Goal: Task Accomplishment & Management: Manage account settings

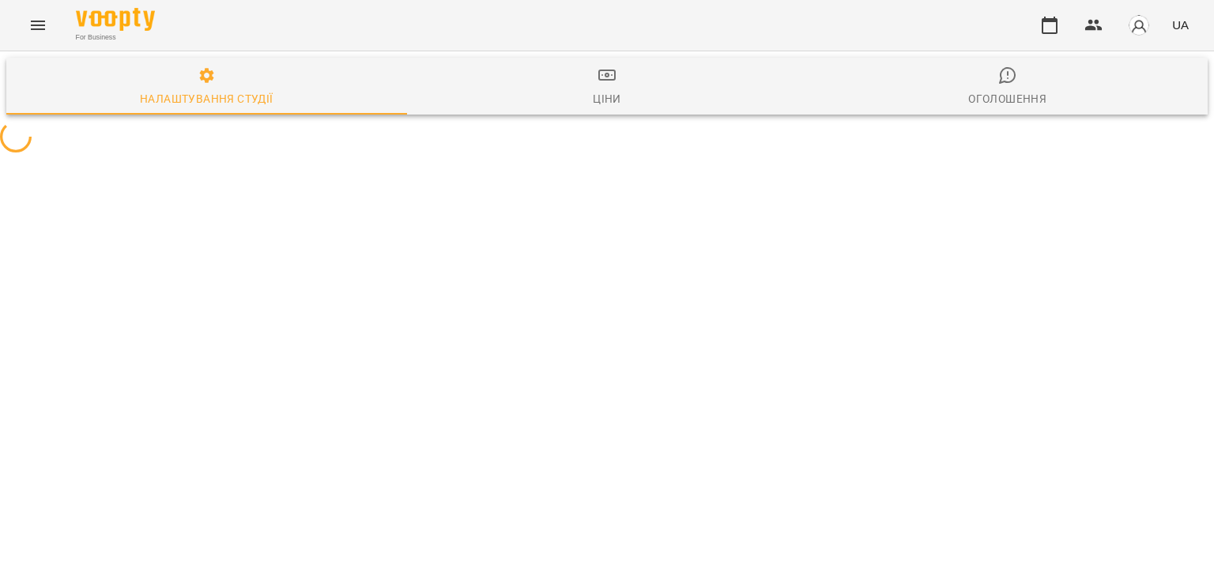
select select "**"
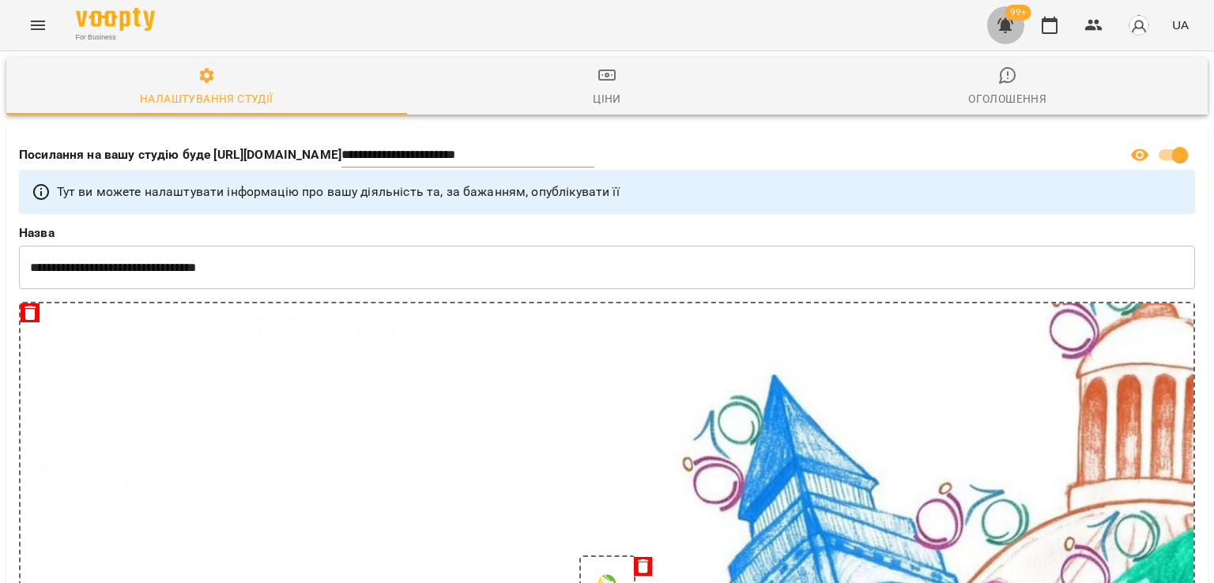
click at [1002, 21] on icon "button" at bounding box center [1004, 25] width 19 height 19
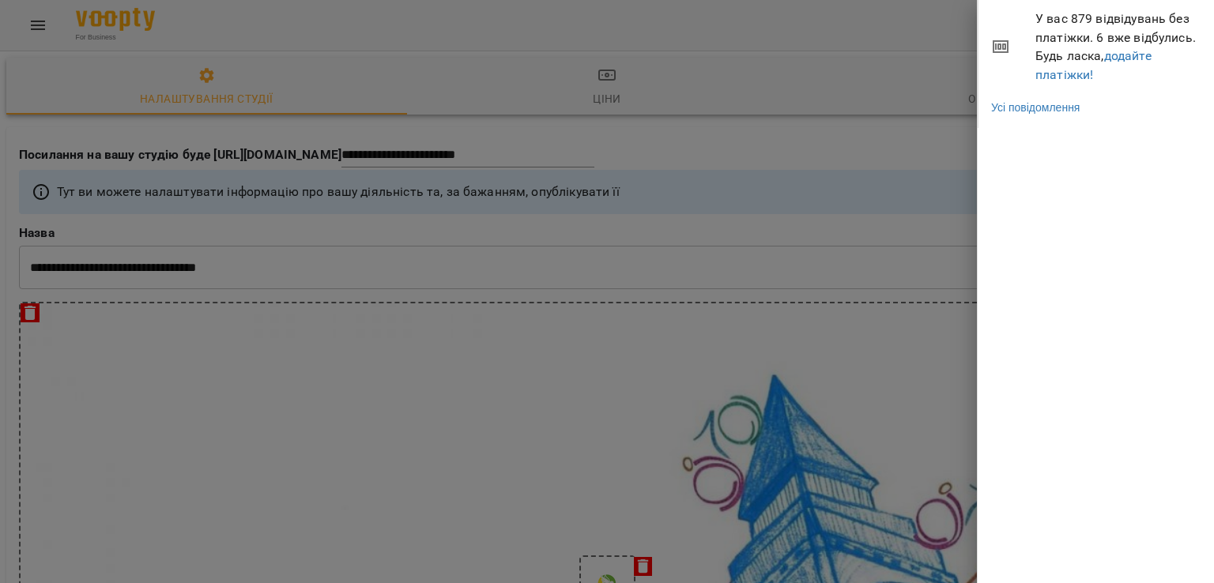
click at [1059, 82] on span "У вас 879 відвідувань без платіжки. 6 вже відбулись. Будь ласка, додайте платіж…" at bounding box center [1118, 46] width 167 height 74
click at [1064, 76] on link "додайте платіжки!" at bounding box center [1093, 65] width 116 height 34
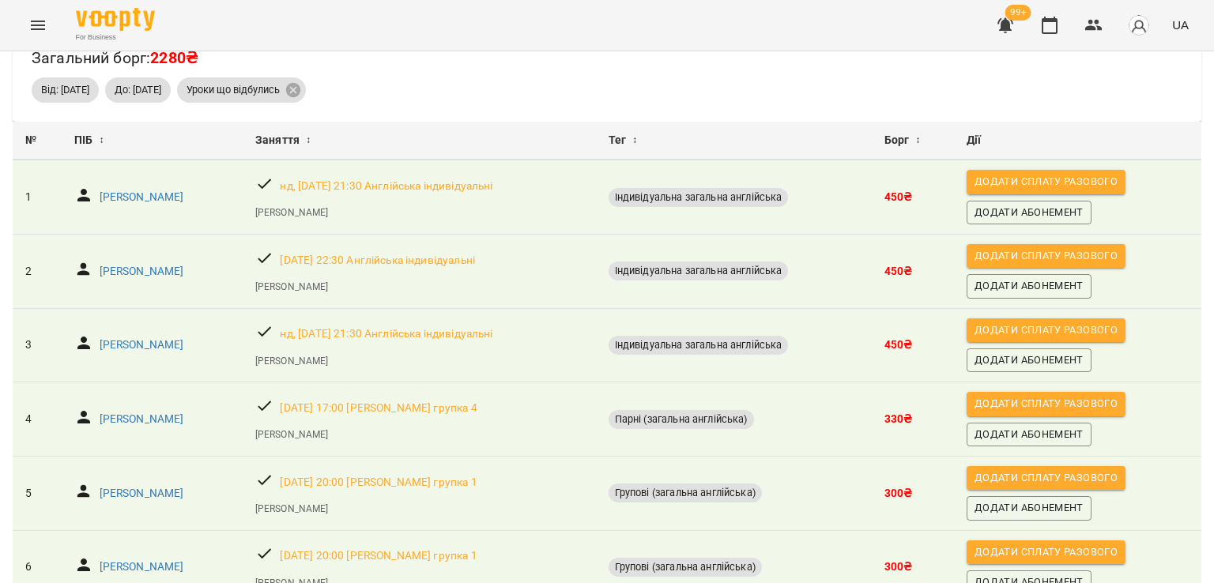
scroll to position [134, 0]
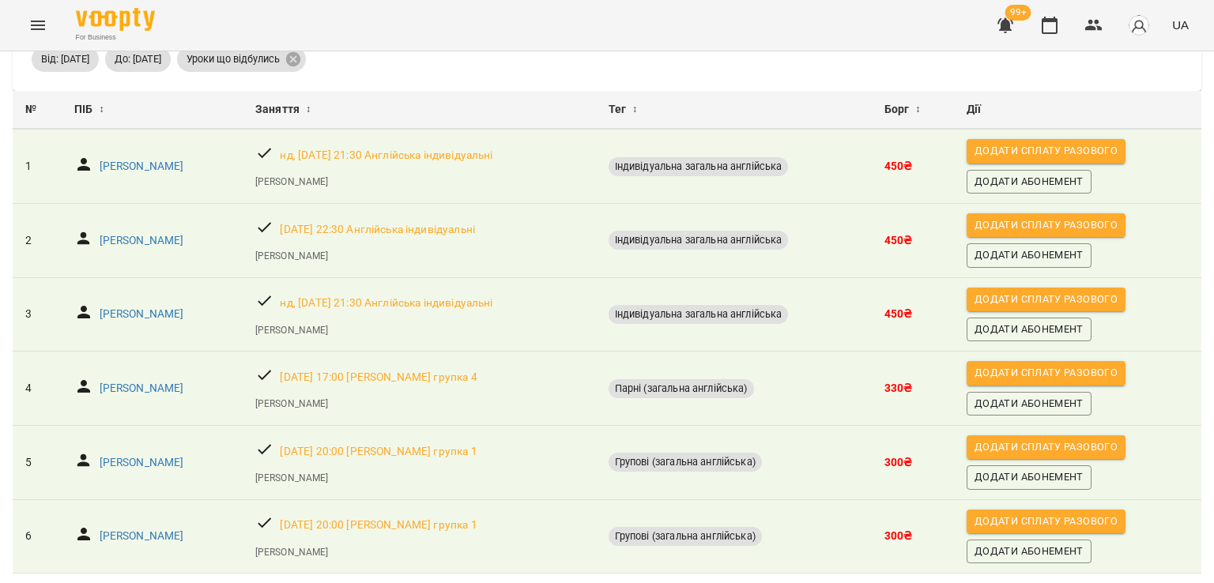
click at [44, 12] on button "Menu" at bounding box center [38, 25] width 38 height 38
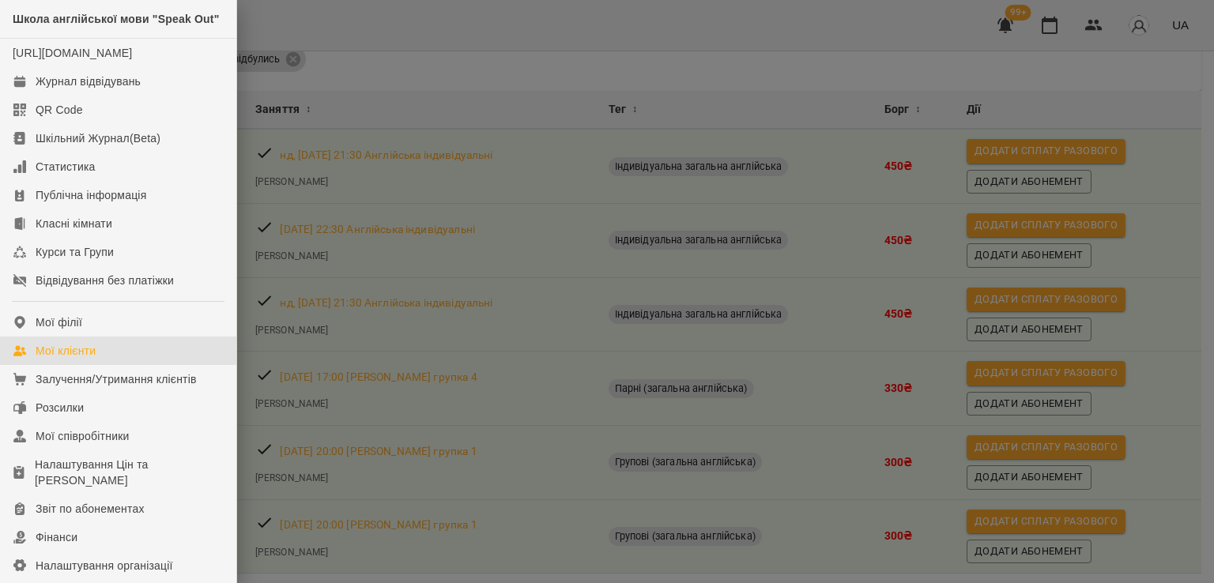
click at [71, 359] on div "Мої клієнти" at bounding box center [66, 351] width 60 height 16
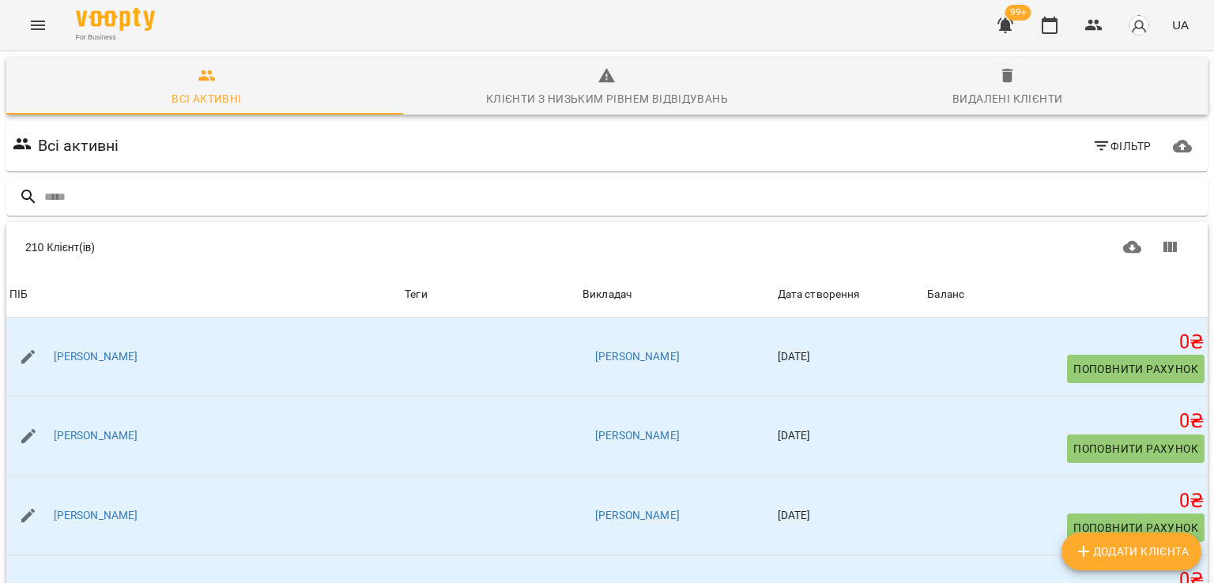
click at [24, 26] on button "Menu" at bounding box center [38, 25] width 38 height 38
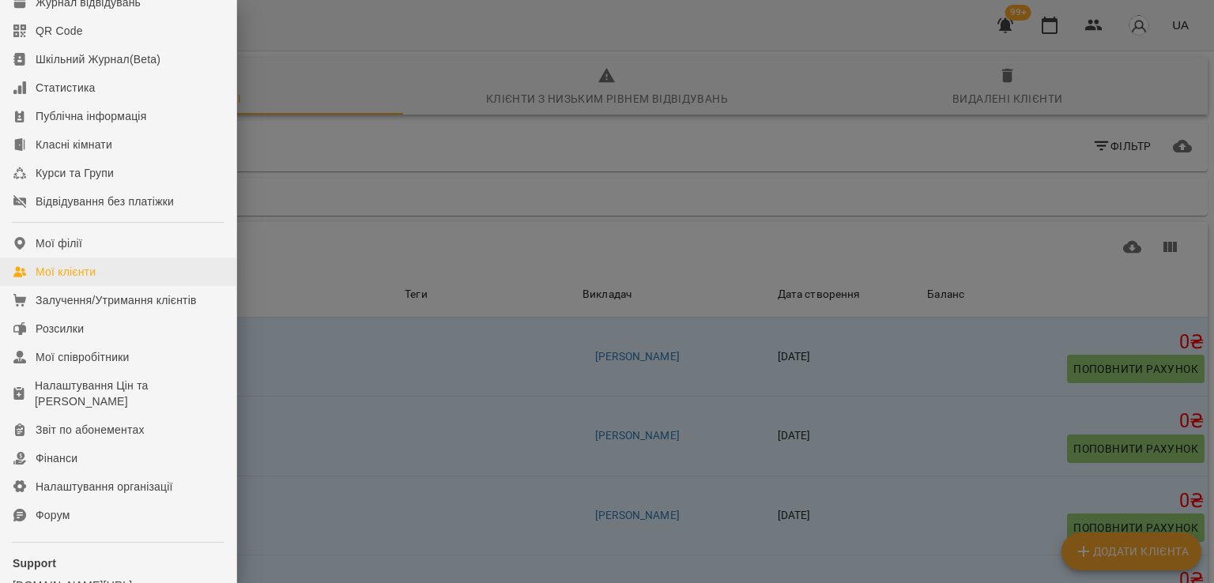
scroll to position [216, 0]
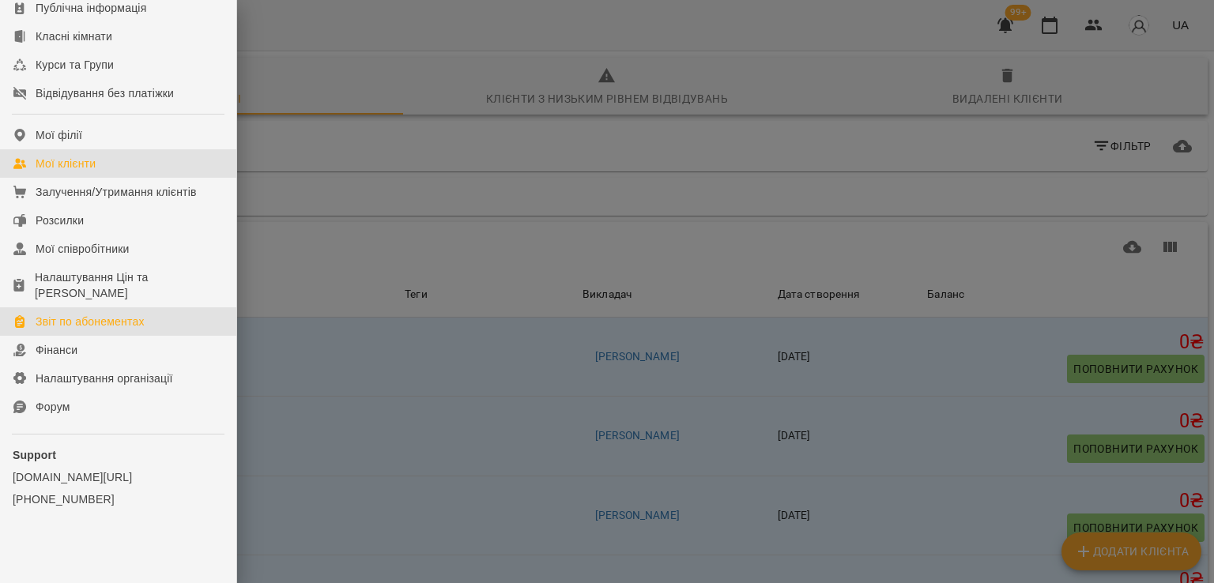
click at [104, 324] on div "Звіт по абонементах" at bounding box center [90, 322] width 109 height 16
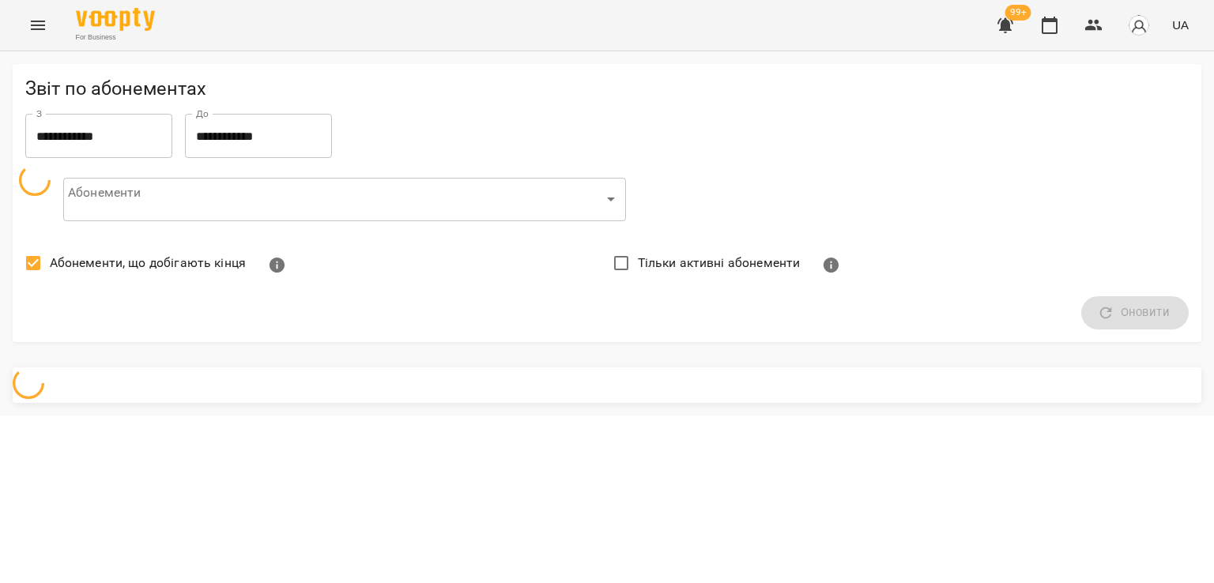
click at [104, 257] on span "Абонементи, що добігають кінця" at bounding box center [148, 263] width 196 height 19
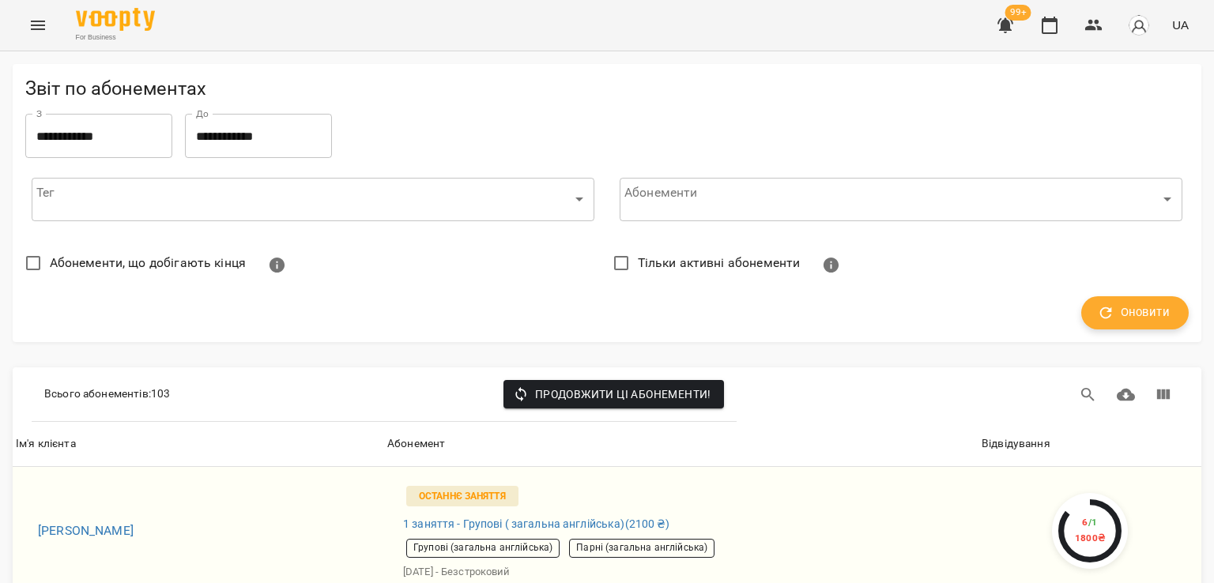
click at [1081, 318] on button "Оновити" at bounding box center [1134, 312] width 107 height 33
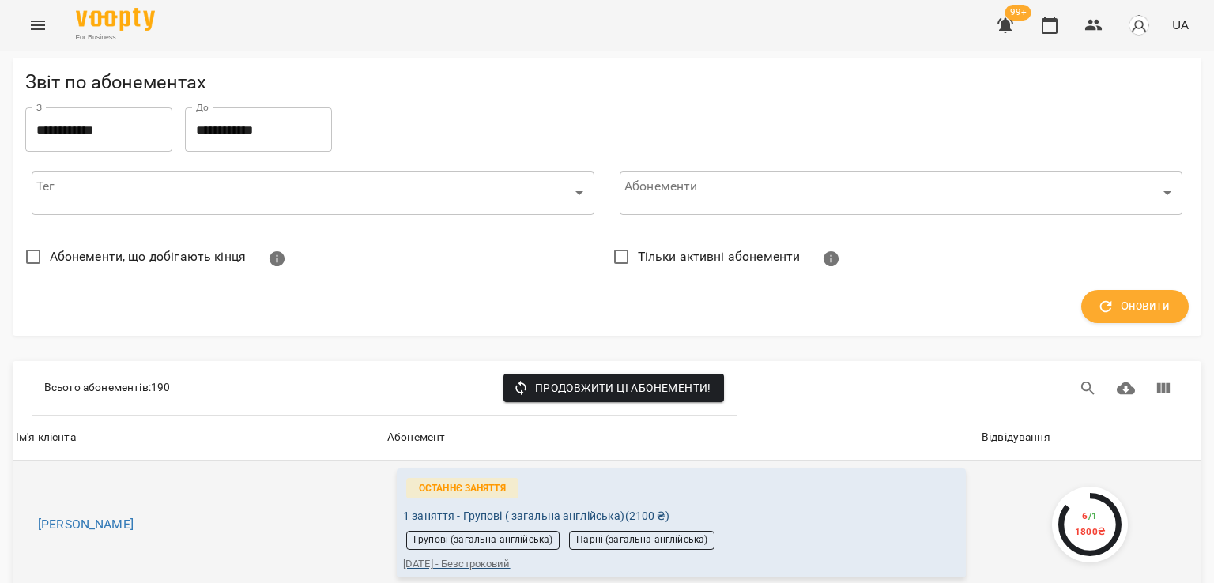
scroll to position [158, 0]
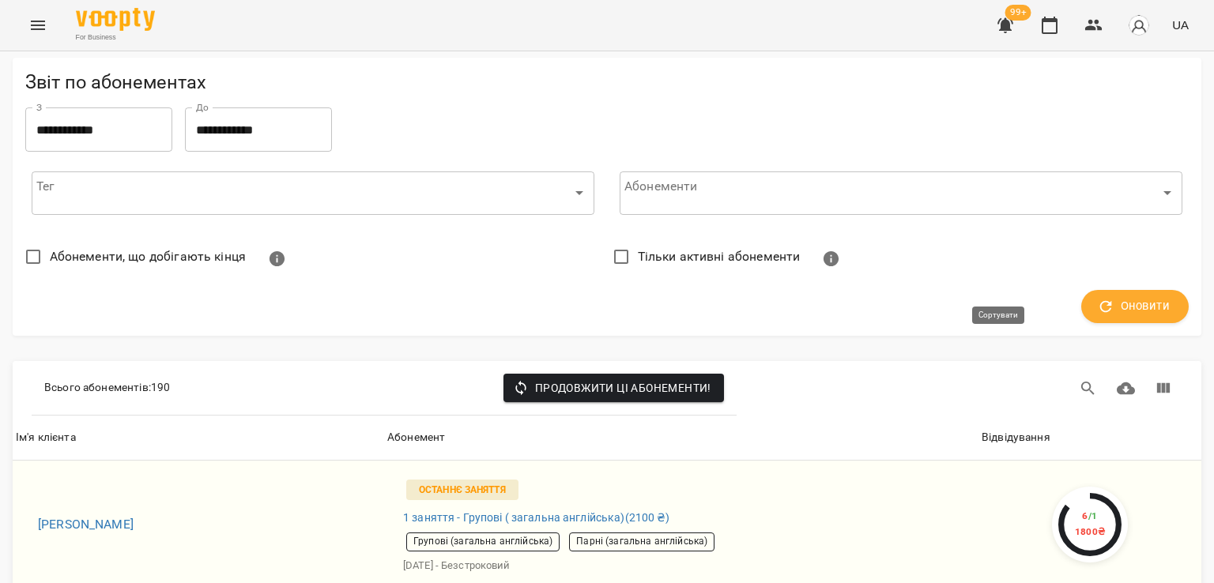
click at [1005, 428] on div "Відвідування" at bounding box center [1015, 437] width 69 height 19
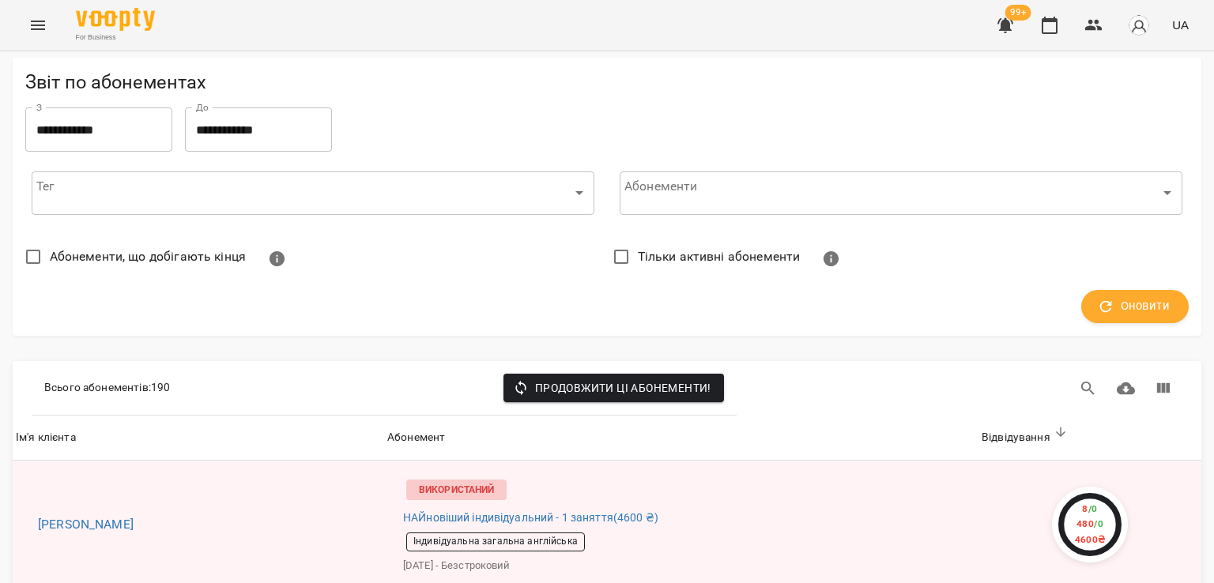
scroll to position [1975, 0]
click at [43, 17] on icon "Menu" at bounding box center [37, 25] width 19 height 19
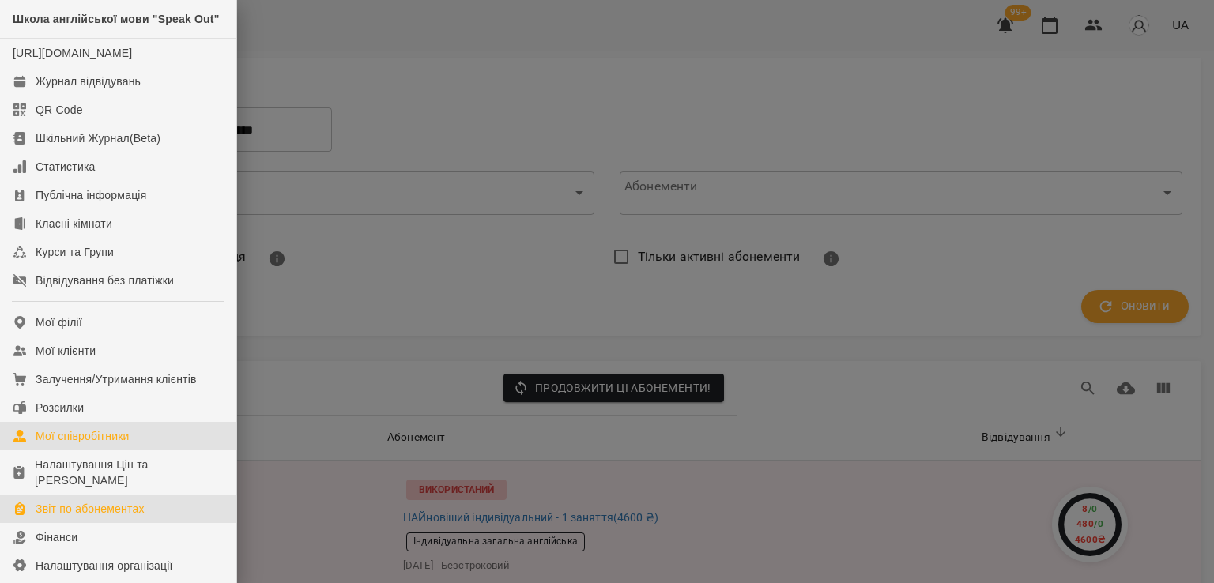
click at [100, 444] on div "Мої співробітники" at bounding box center [83, 436] width 94 height 16
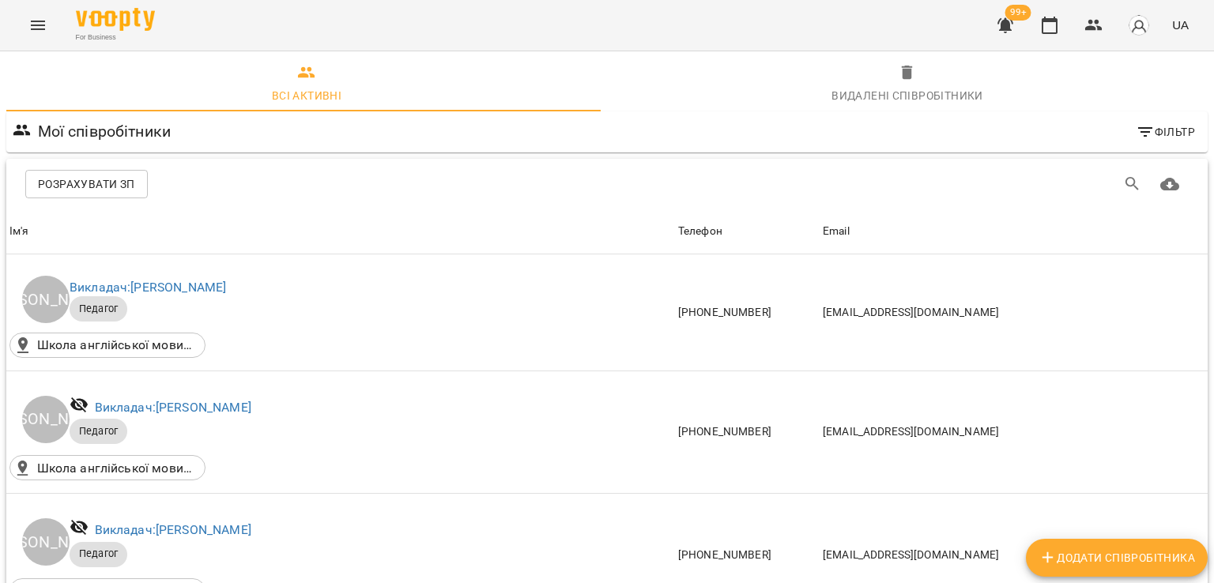
scroll to position [1501, 0]
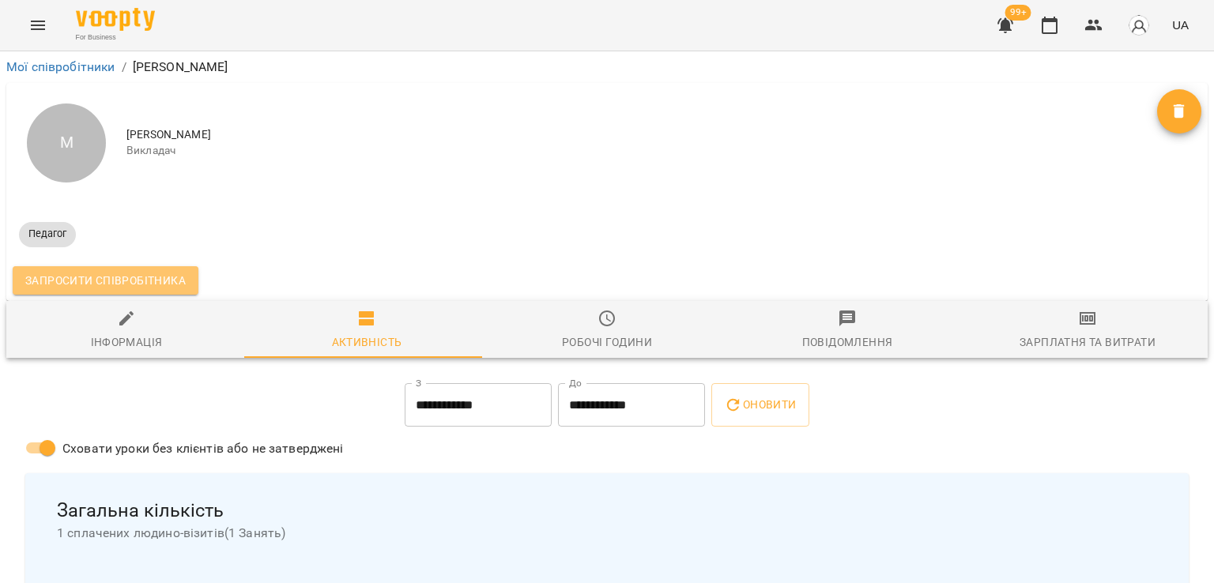
click at [152, 275] on span "Запросити співробітника" at bounding box center [105, 280] width 160 height 19
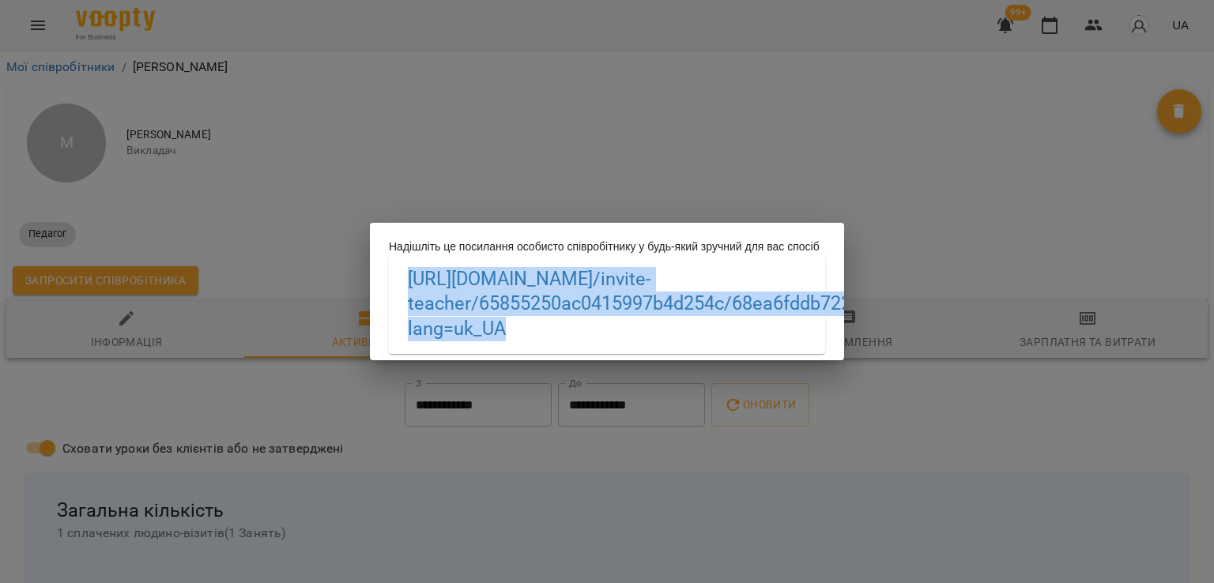
drag, startPoint x: 689, startPoint y: 339, endPoint x: 389, endPoint y: 283, distance: 305.4
click at [389, 283] on div "https://biz.voopty.com /invite-teacher/65855250ac0415997b4d254c/68ea6fddb7225f2…" at bounding box center [607, 304] width 436 height 100
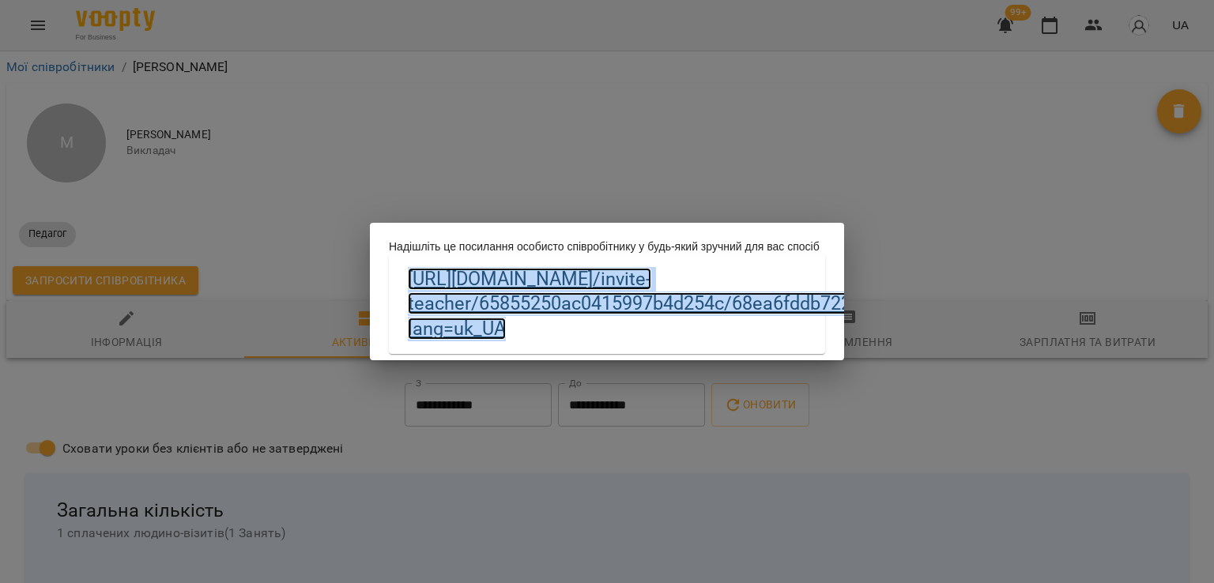
copy link "https://biz.voopty.com /invite-teacher/65855250ac0415997b4d254c/68ea6fddb7225f2…"
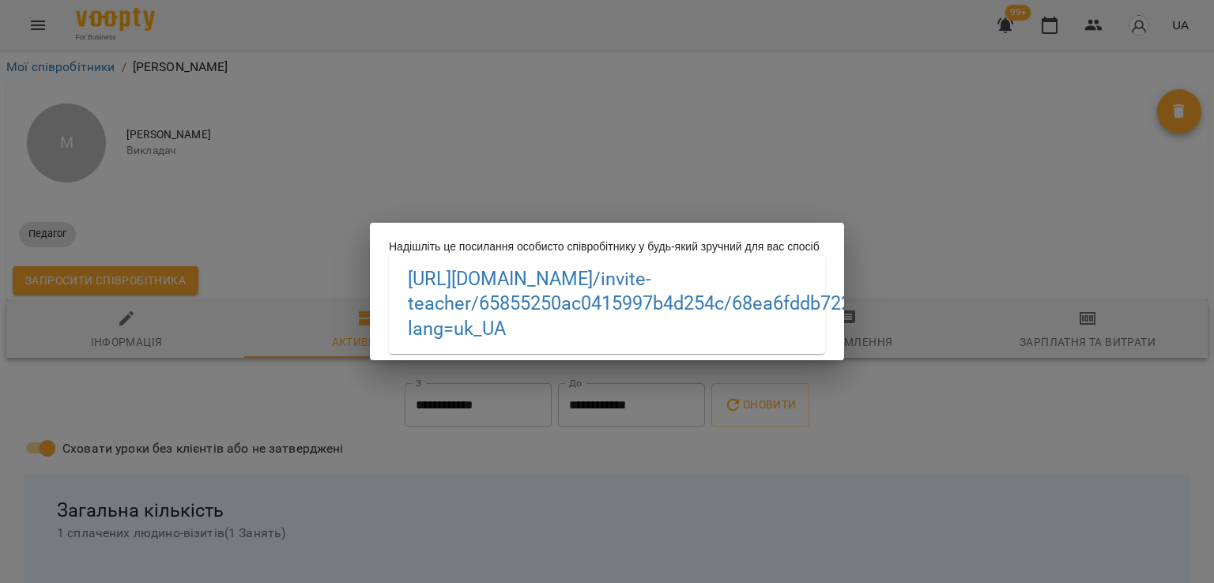
click at [487, 162] on div "Надішліть це посилання особисто співробітнику у будь-який зручний для вас спосі…" at bounding box center [607, 291] width 1214 height 583
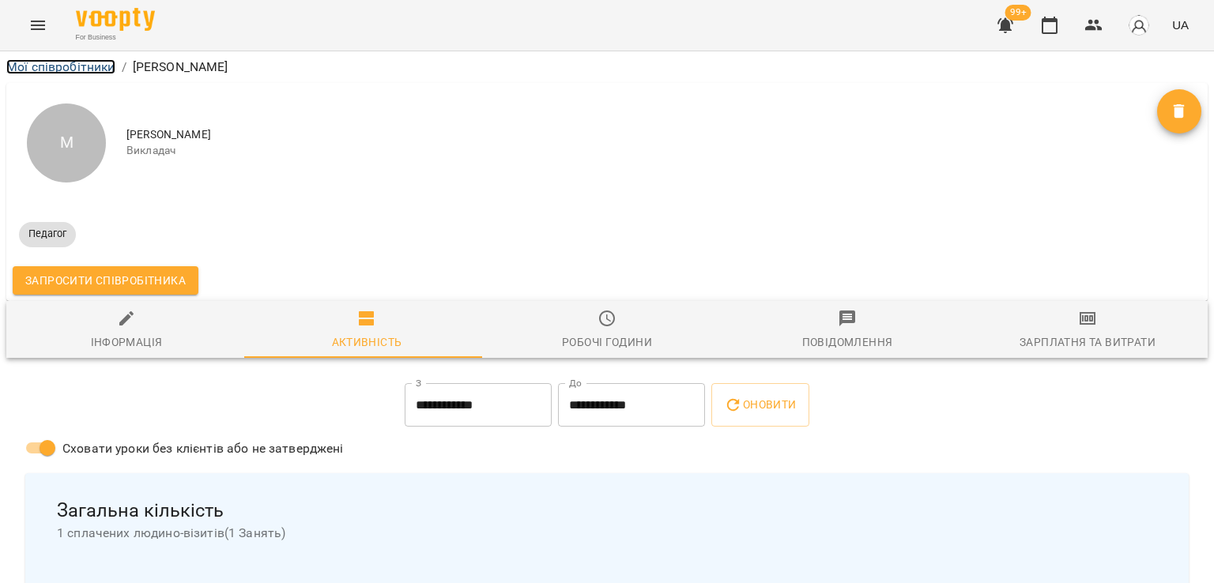
click at [82, 70] on link "Мої співробітники" at bounding box center [60, 66] width 109 height 15
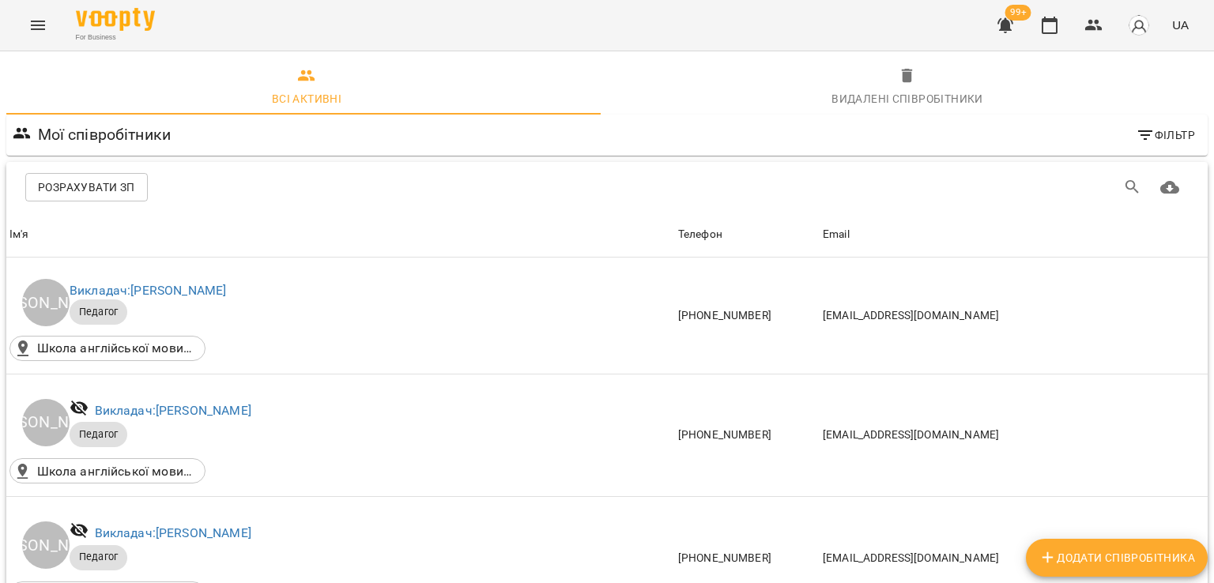
click at [43, 29] on icon "Menu" at bounding box center [38, 25] width 14 height 9
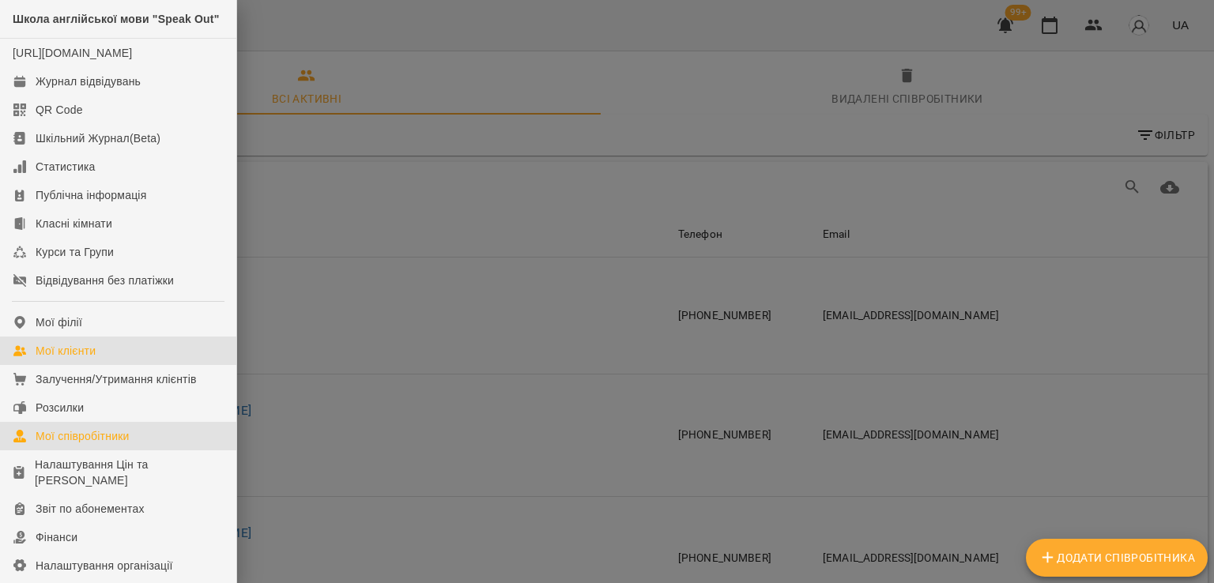
click at [62, 359] on div "Мої клієнти" at bounding box center [66, 351] width 60 height 16
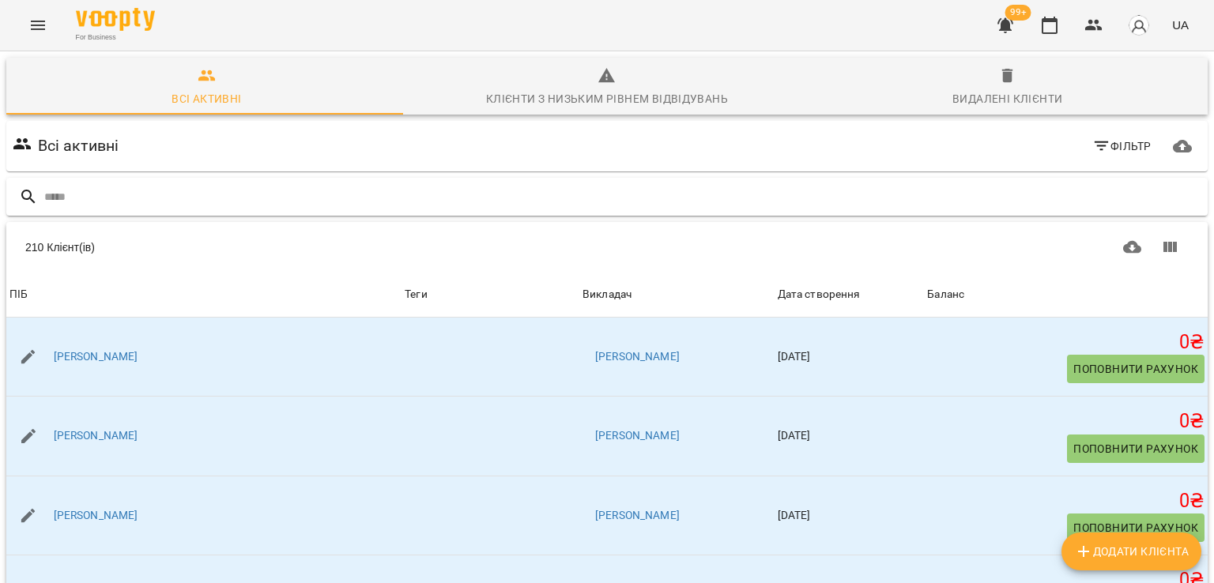
click at [170, 198] on input "text" at bounding box center [622, 197] width 1157 height 26
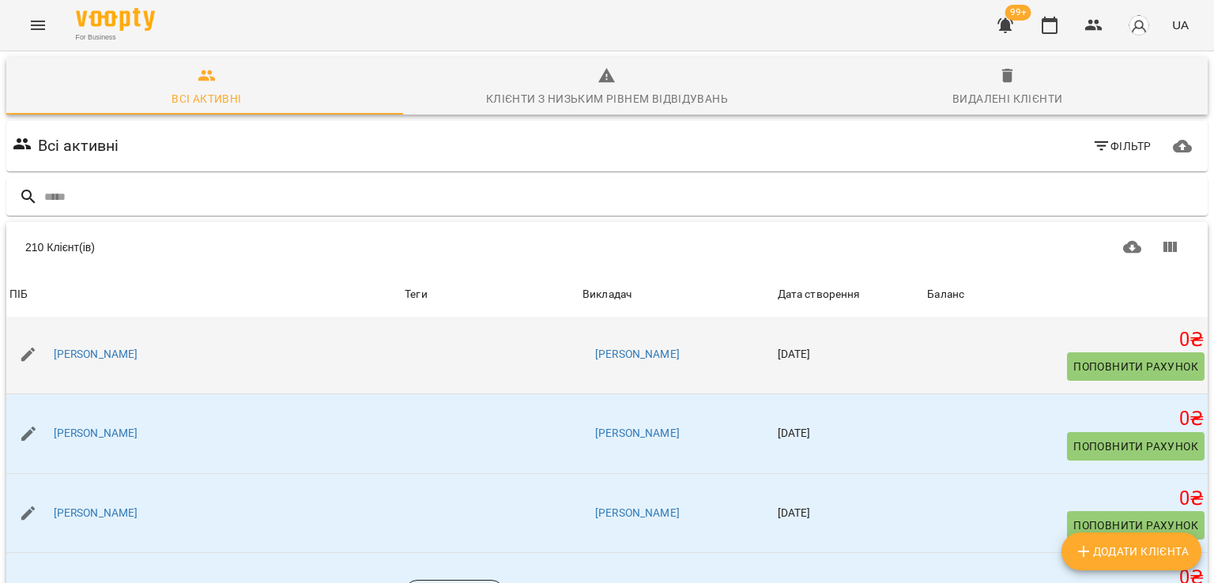
scroll to position [237, 0]
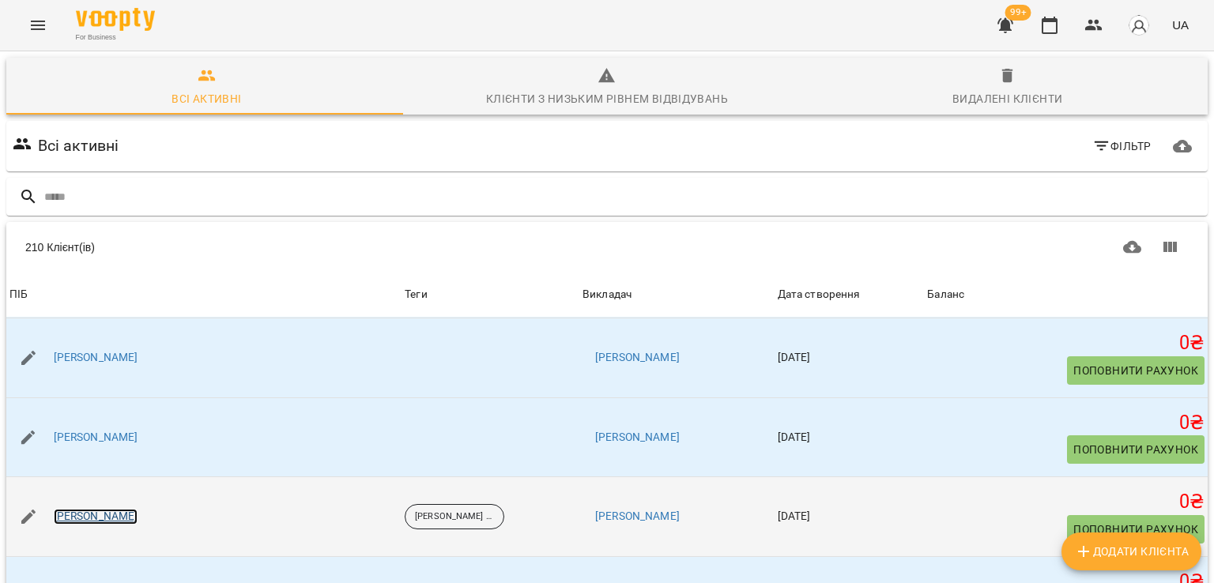
click at [77, 509] on link "Ірина Бревус" at bounding box center [96, 517] width 85 height 16
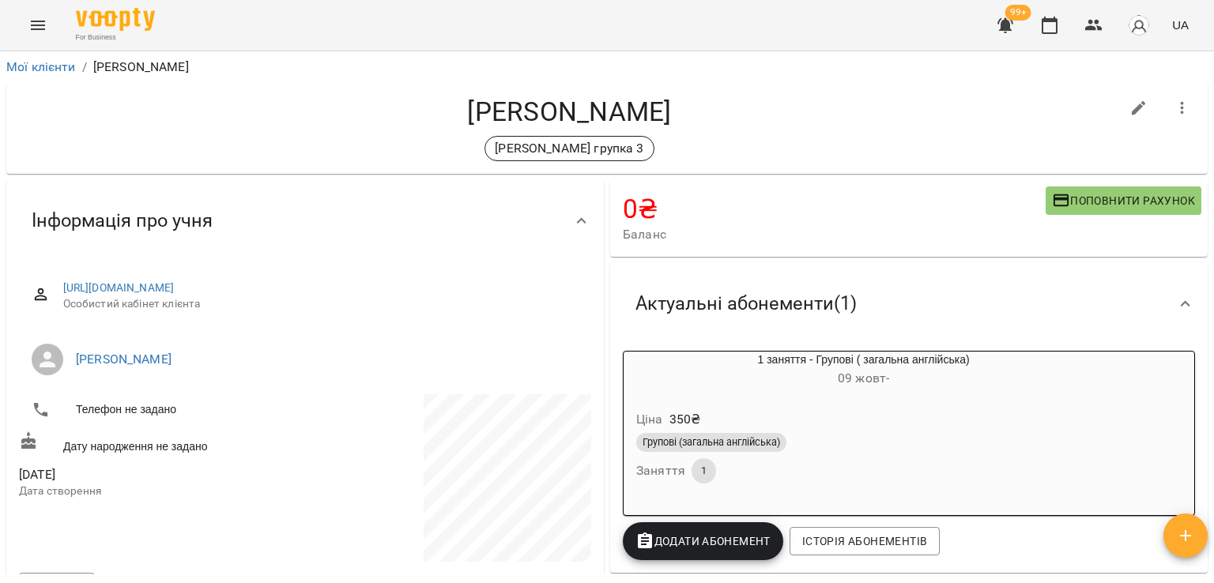
click at [830, 408] on div "Ціна 350 ₴" at bounding box center [863, 419] width 461 height 28
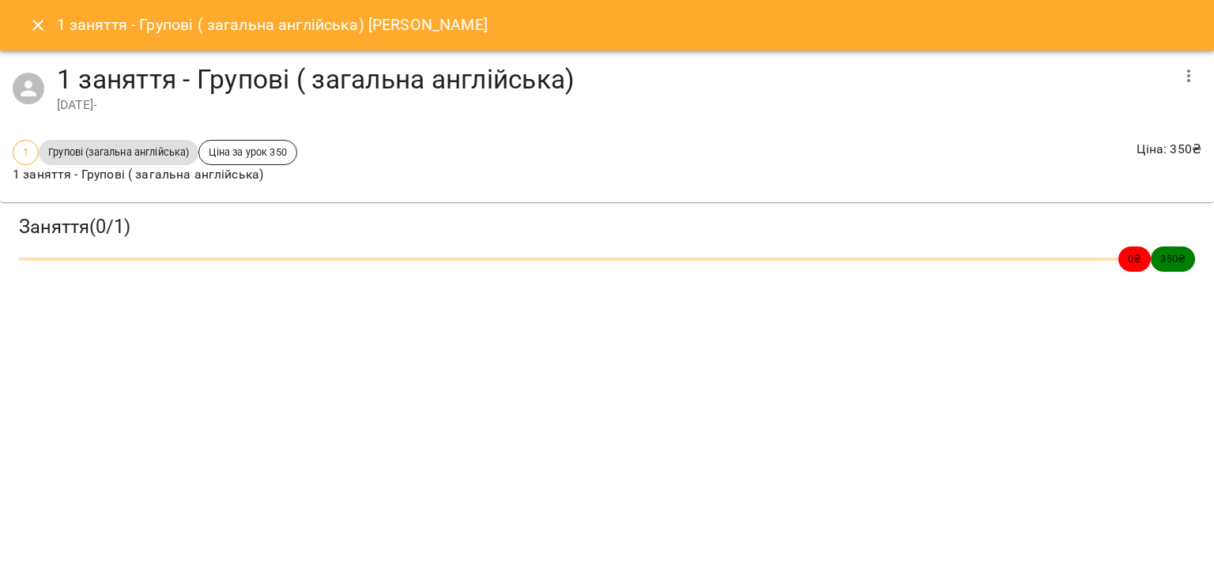
click at [1201, 70] on button "button" at bounding box center [1188, 76] width 38 height 38
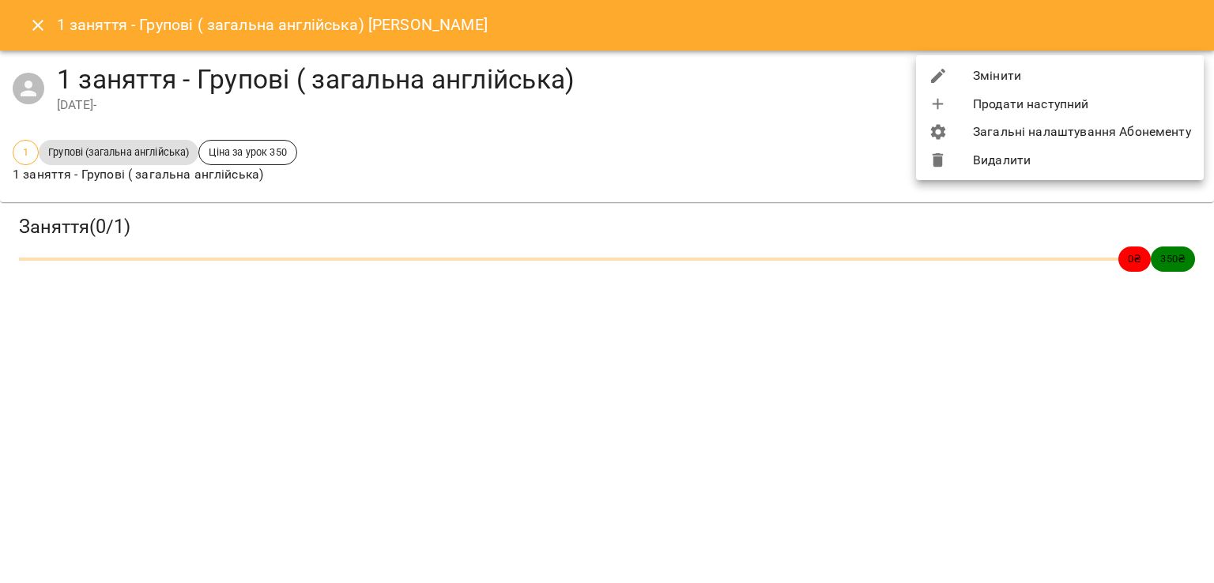
click at [1024, 73] on li "Змінити" at bounding box center [1060, 76] width 288 height 28
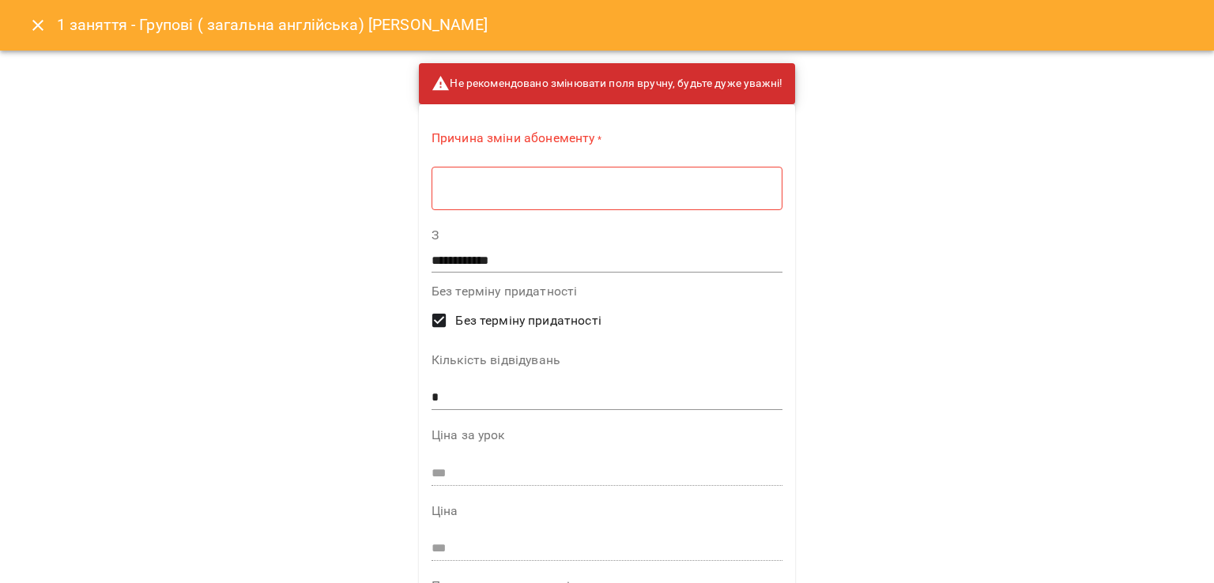
click at [746, 181] on textarea at bounding box center [606, 188] width 329 height 15
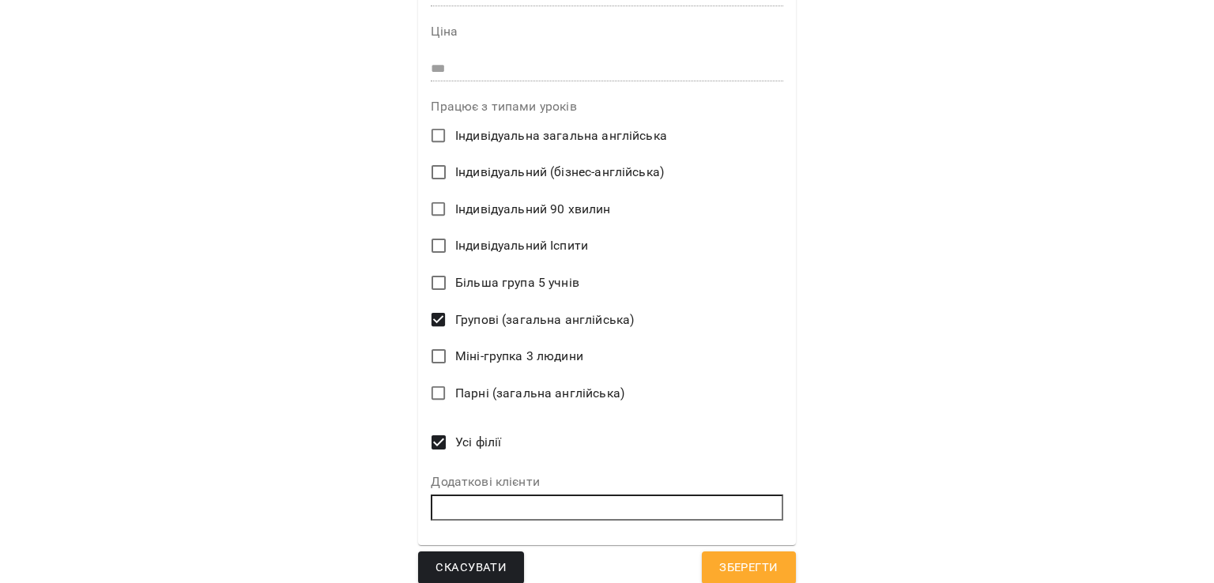
scroll to position [487, 0]
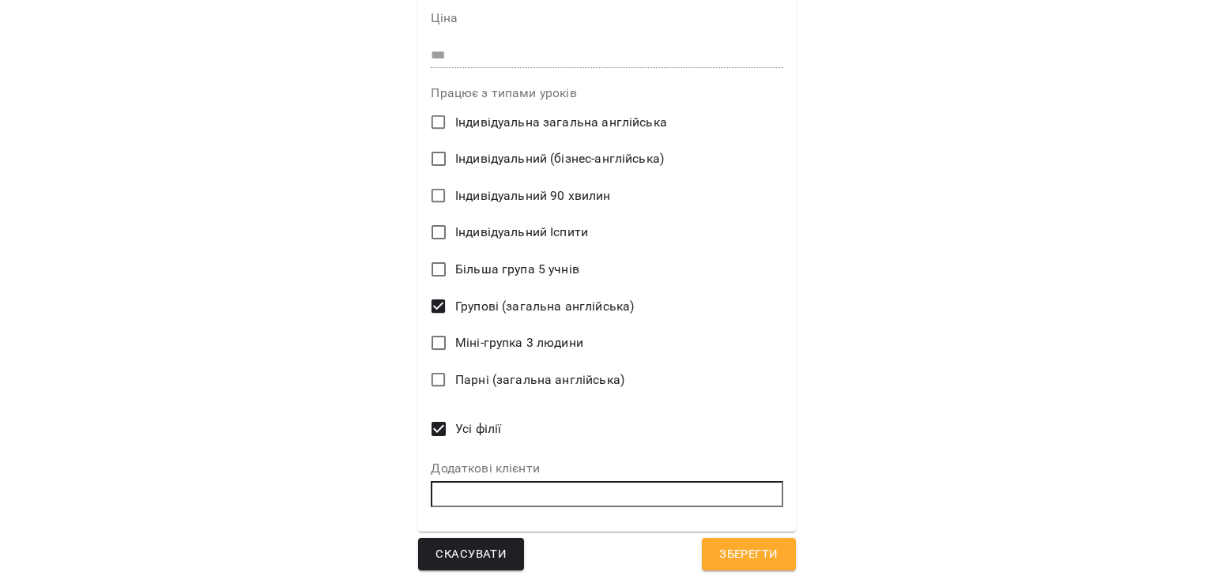
type textarea "*"
click at [505, 363] on label "Парні (загальна англійська)" at bounding box center [596, 379] width 348 height 33
click at [753, 555] on span "Зберегти" at bounding box center [748, 554] width 58 height 21
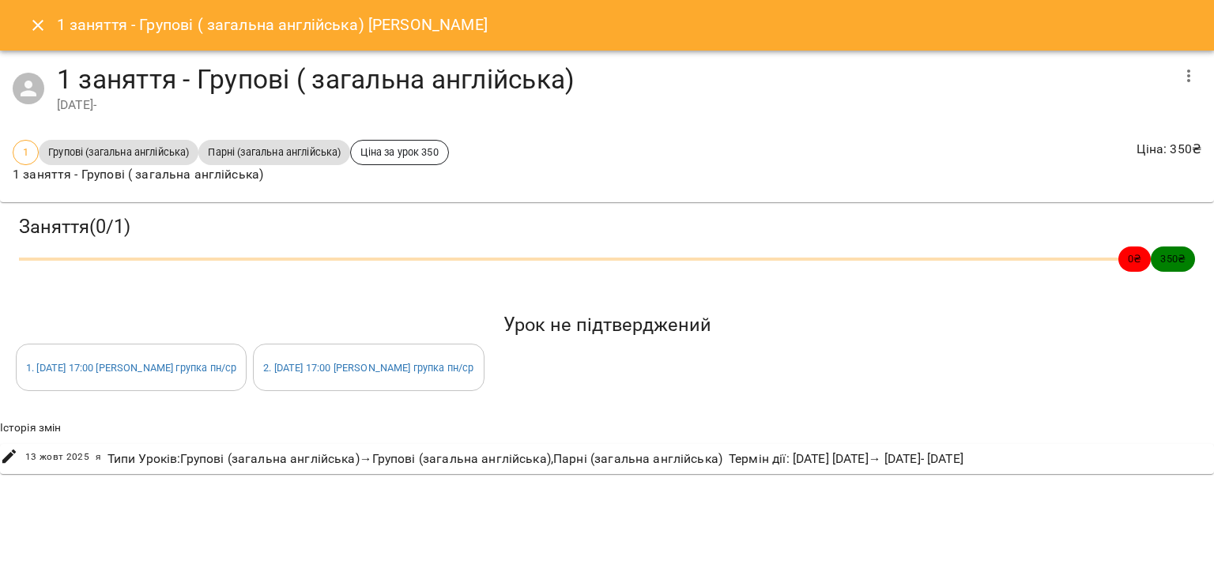
click at [44, 37] on button "Close" at bounding box center [38, 25] width 38 height 38
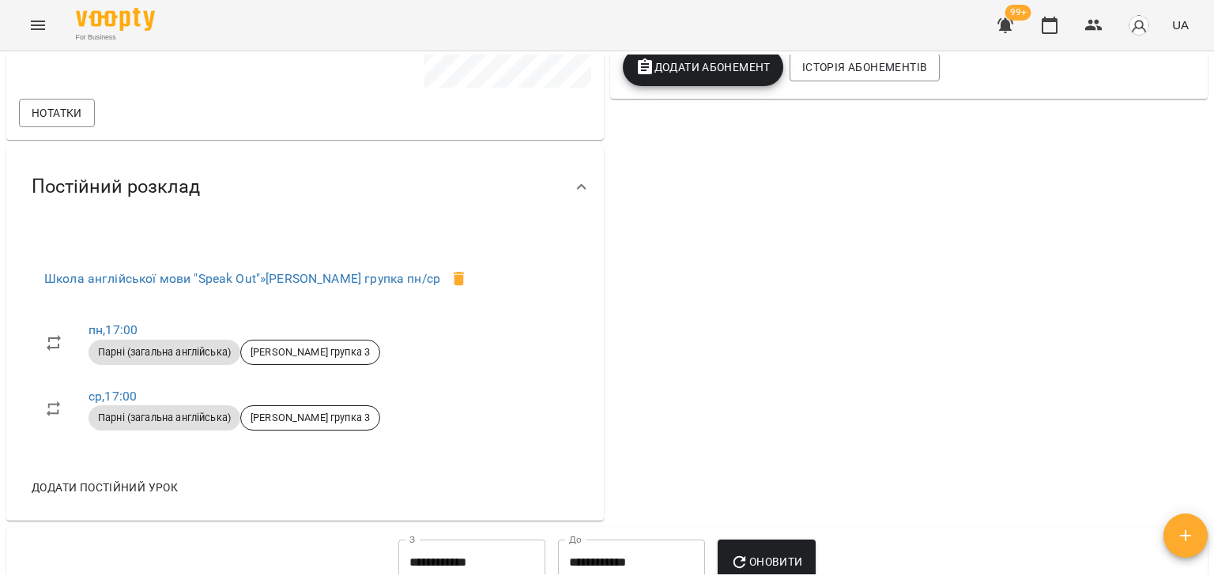
scroll to position [0, 0]
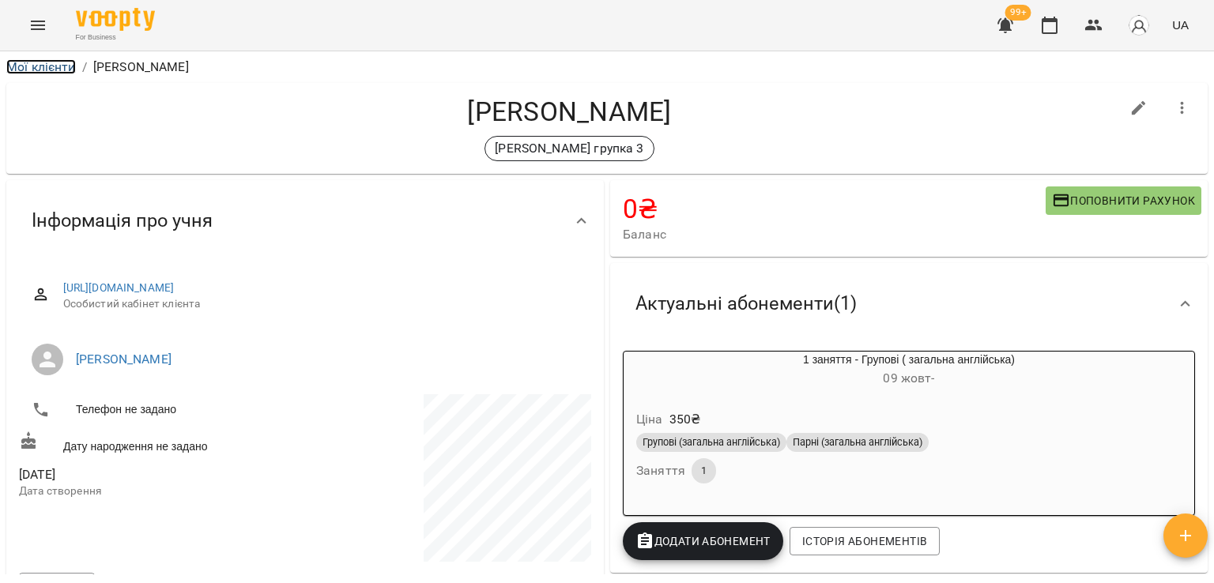
click at [54, 61] on link "Мої клієнти" at bounding box center [41, 66] width 70 height 15
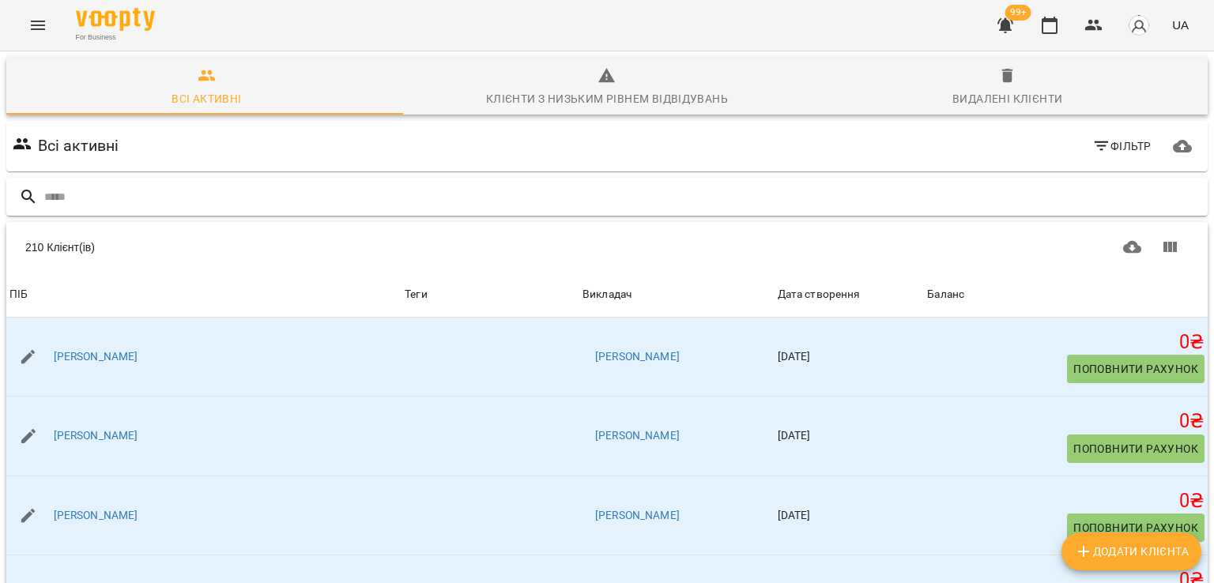
click at [227, 205] on input "text" at bounding box center [622, 197] width 1157 height 26
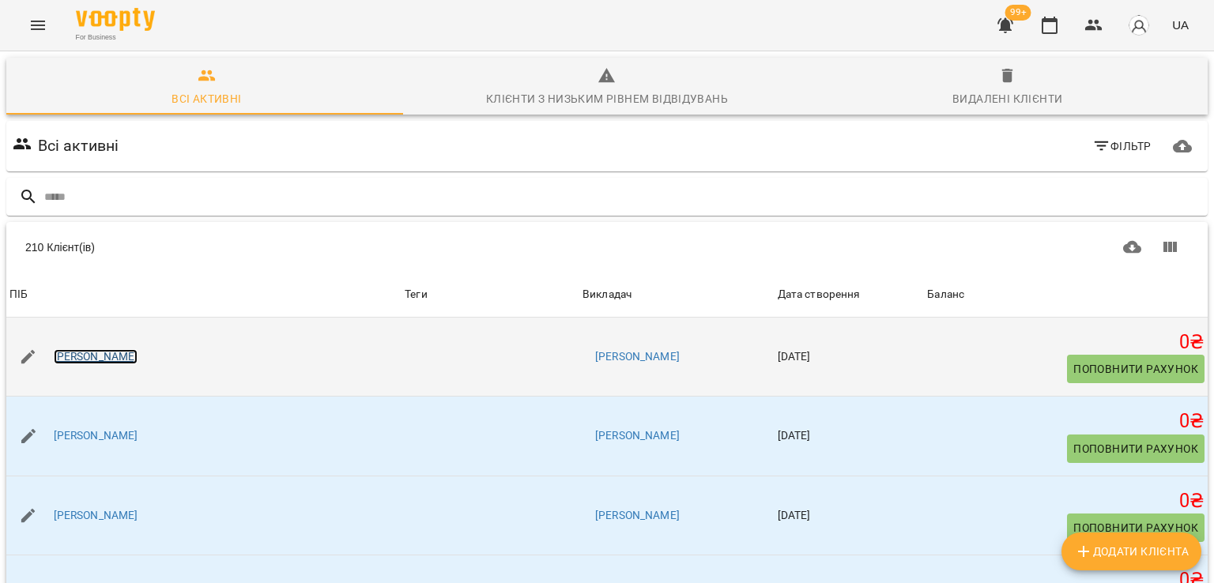
click at [131, 359] on link "Валерія Понамарчук" at bounding box center [96, 357] width 85 height 16
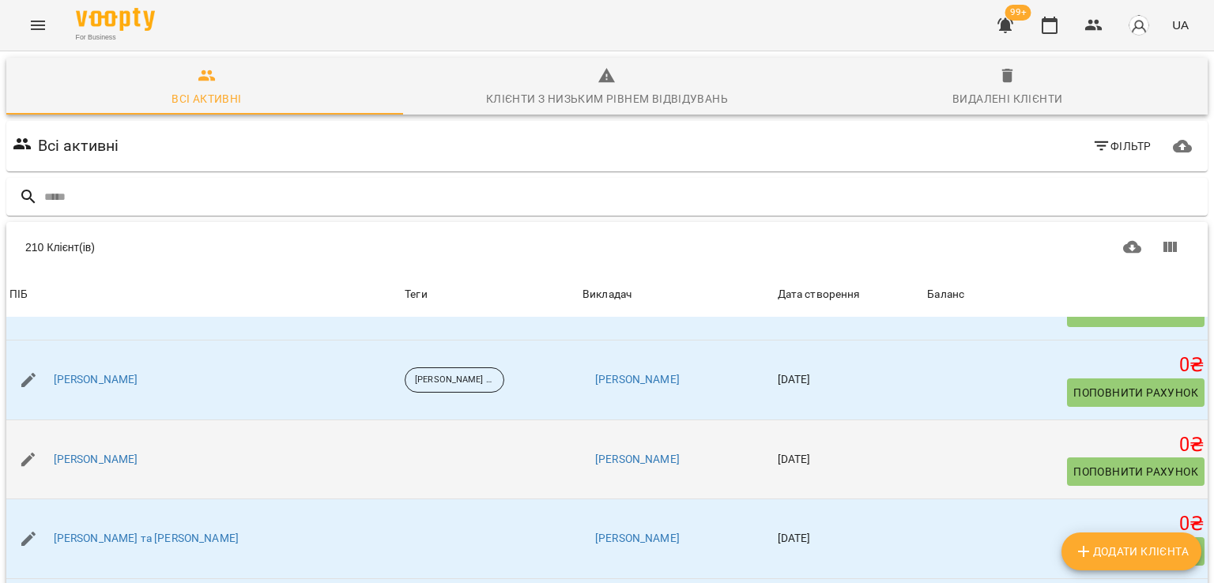
scroll to position [474, 0]
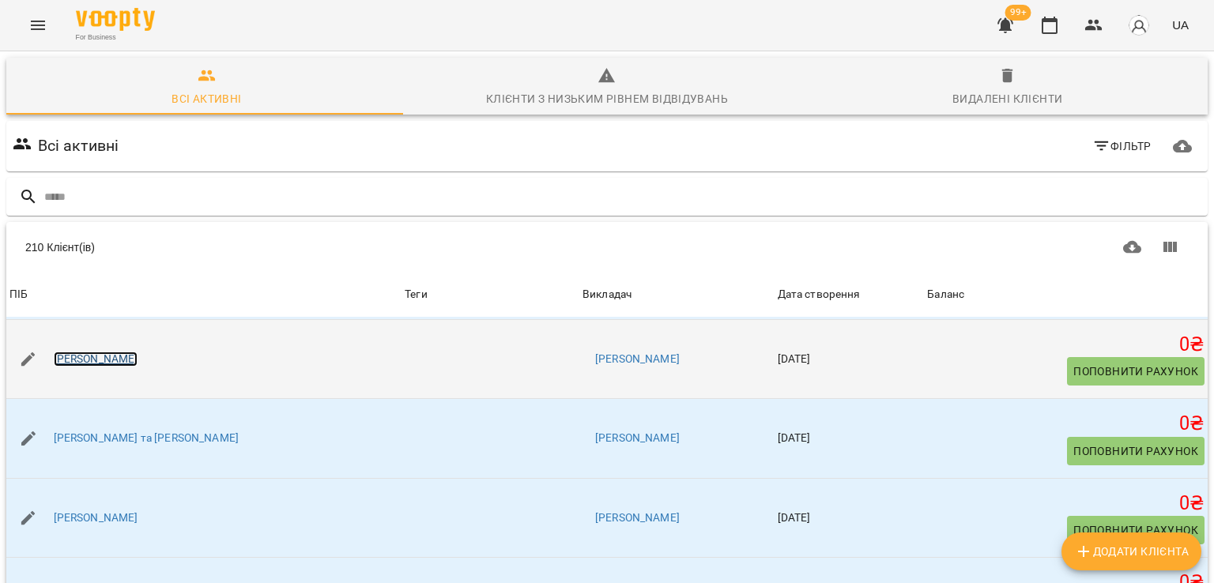
click at [122, 354] on link "Олена Дерябічева" at bounding box center [96, 360] width 85 height 16
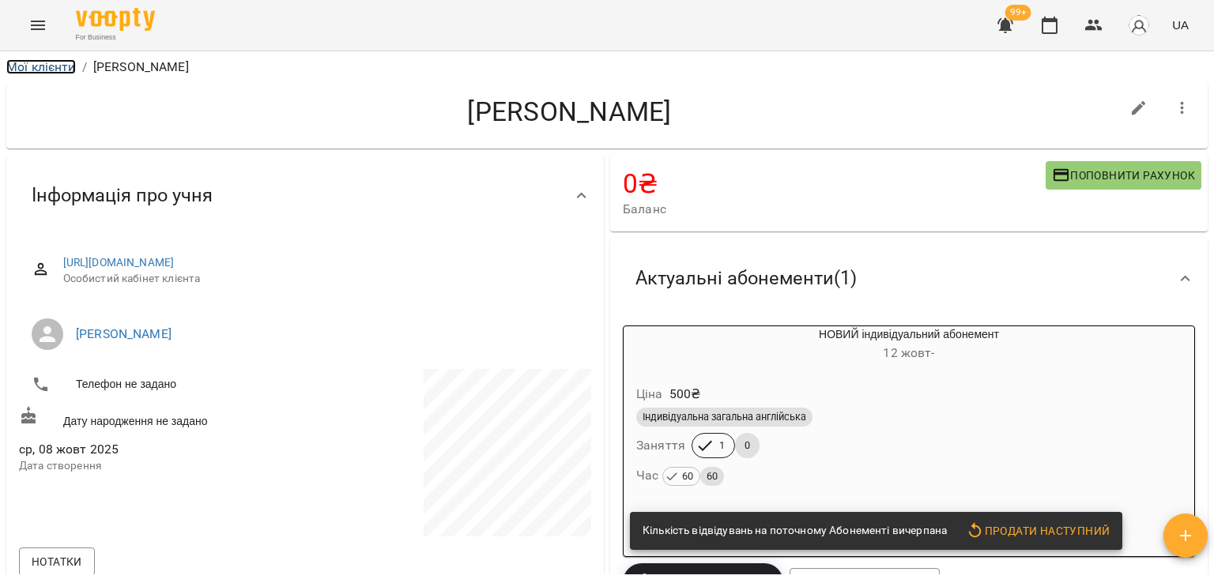
click at [63, 66] on link "Мої клієнти" at bounding box center [41, 66] width 70 height 15
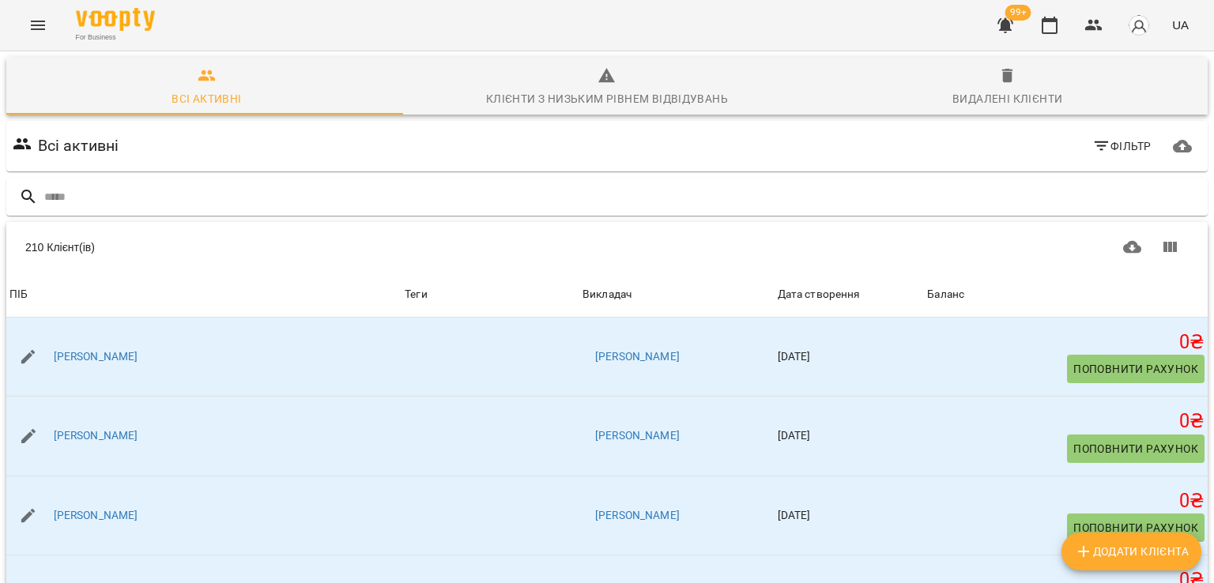
click at [38, 23] on icon "Menu" at bounding box center [37, 25] width 19 height 19
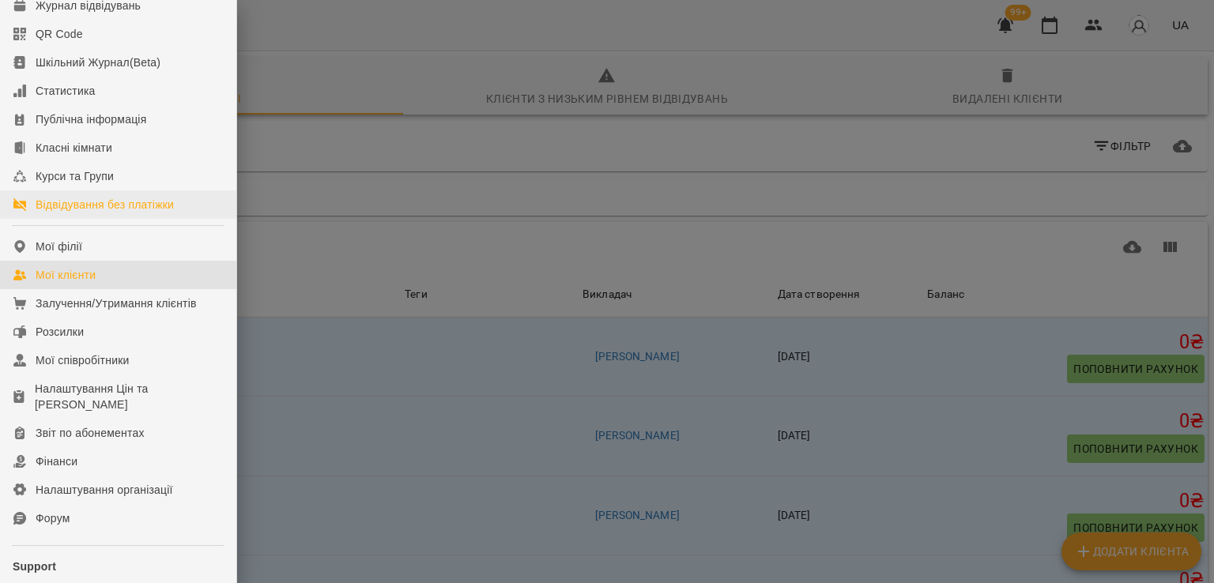
scroll to position [216, 0]
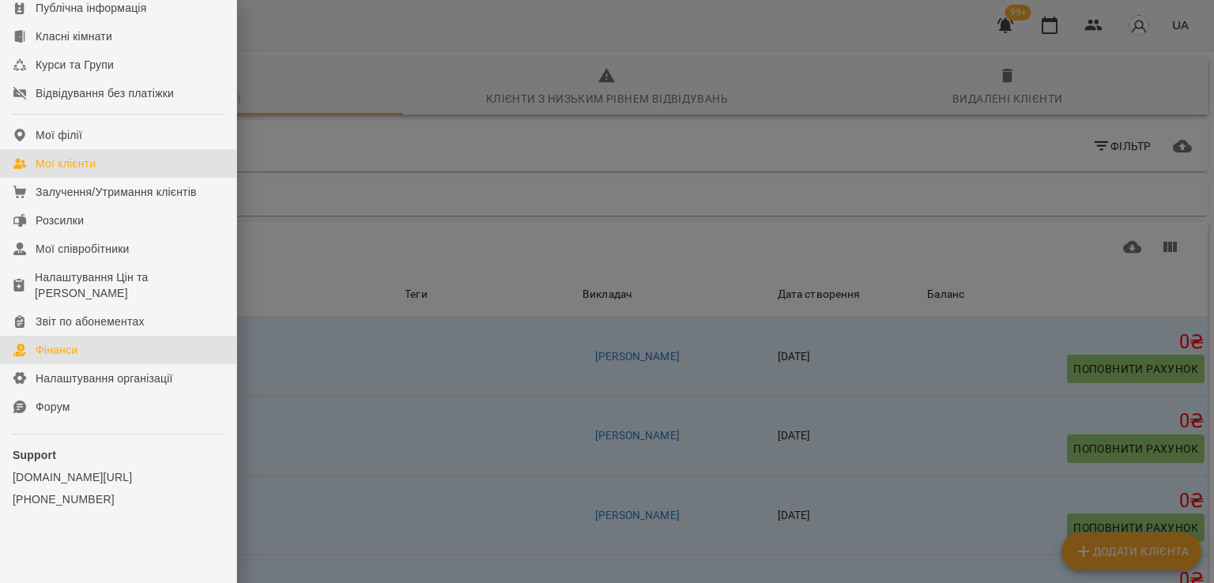
click at [73, 358] on link "Фінанси" at bounding box center [118, 350] width 236 height 28
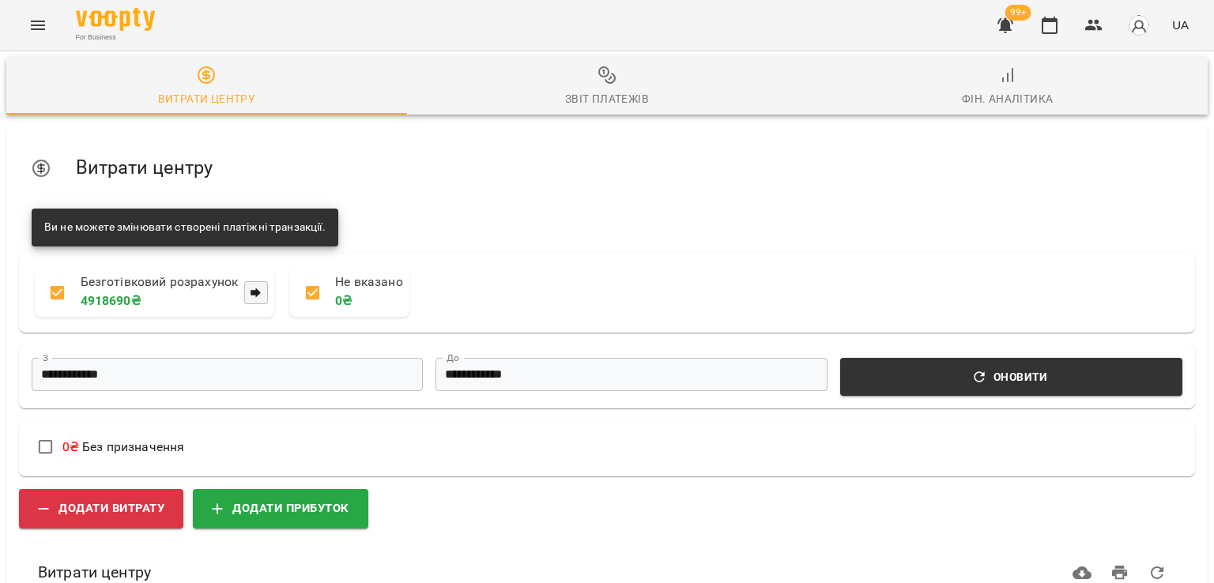
click at [977, 80] on span "Фін. Аналітика" at bounding box center [1007, 87] width 382 height 43
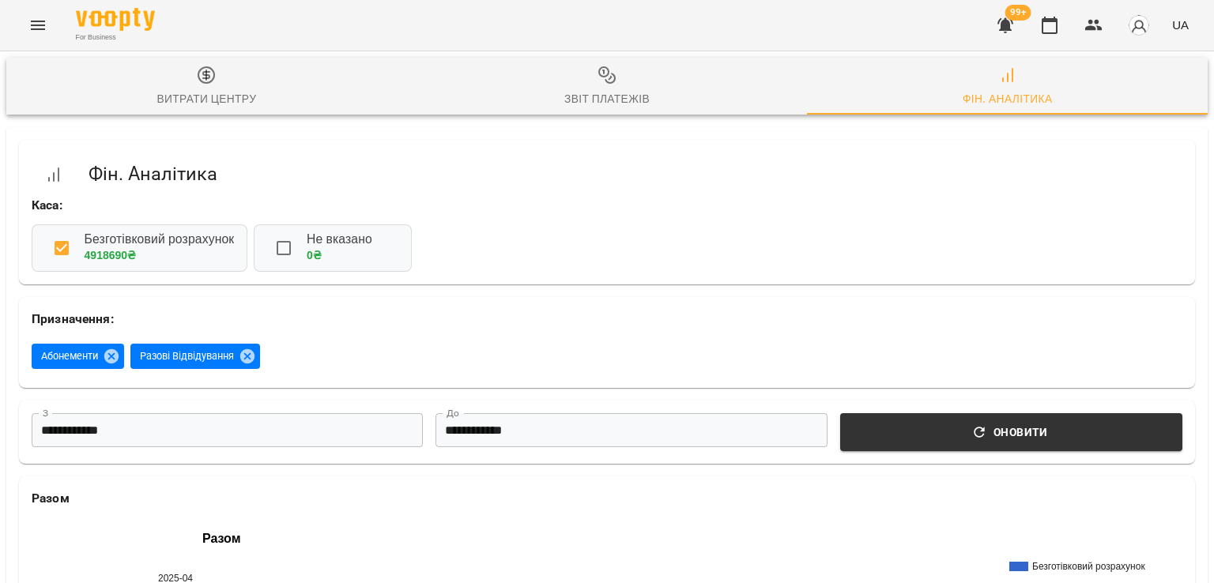
scroll to position [1014, 0]
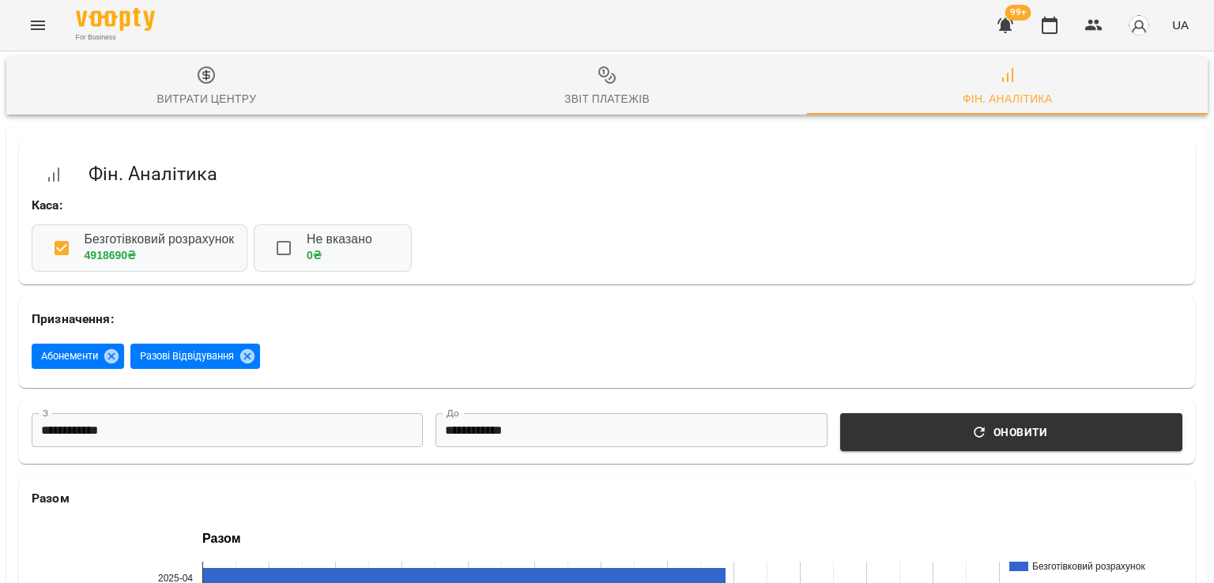
click at [1007, 29] on icon "button" at bounding box center [1005, 25] width 16 height 15
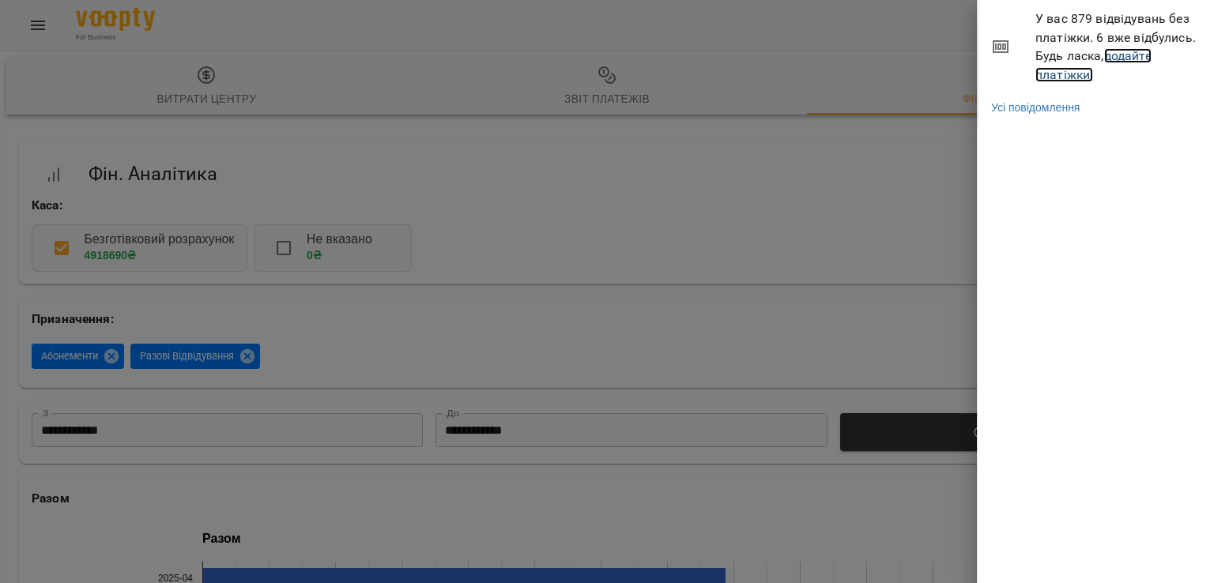
click at [1086, 77] on link "додайте платіжки!" at bounding box center [1093, 65] width 116 height 34
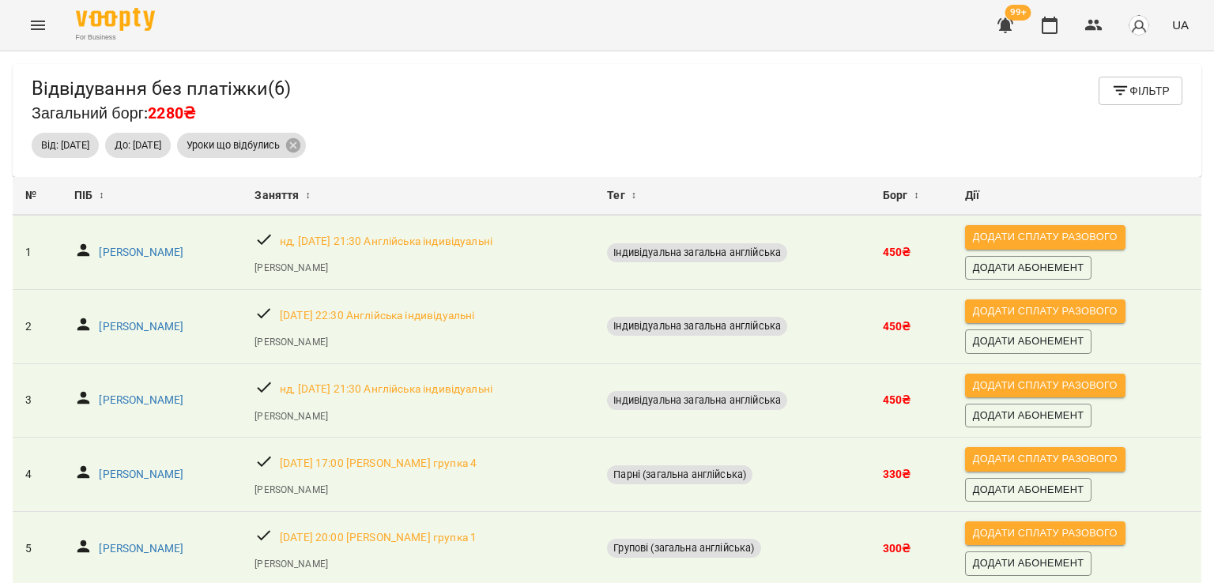
click at [1008, 14] on span "99+" at bounding box center [1018, 13] width 26 height 16
click at [1008, 30] on icon "button" at bounding box center [1005, 25] width 16 height 15
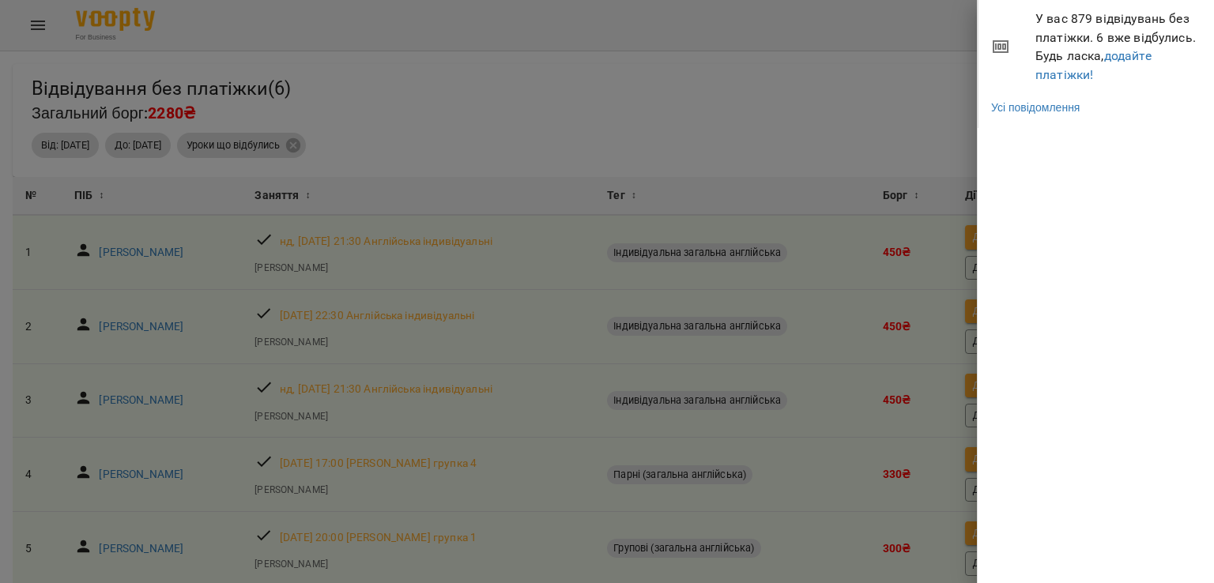
click at [44, 36] on div at bounding box center [607, 291] width 1214 height 583
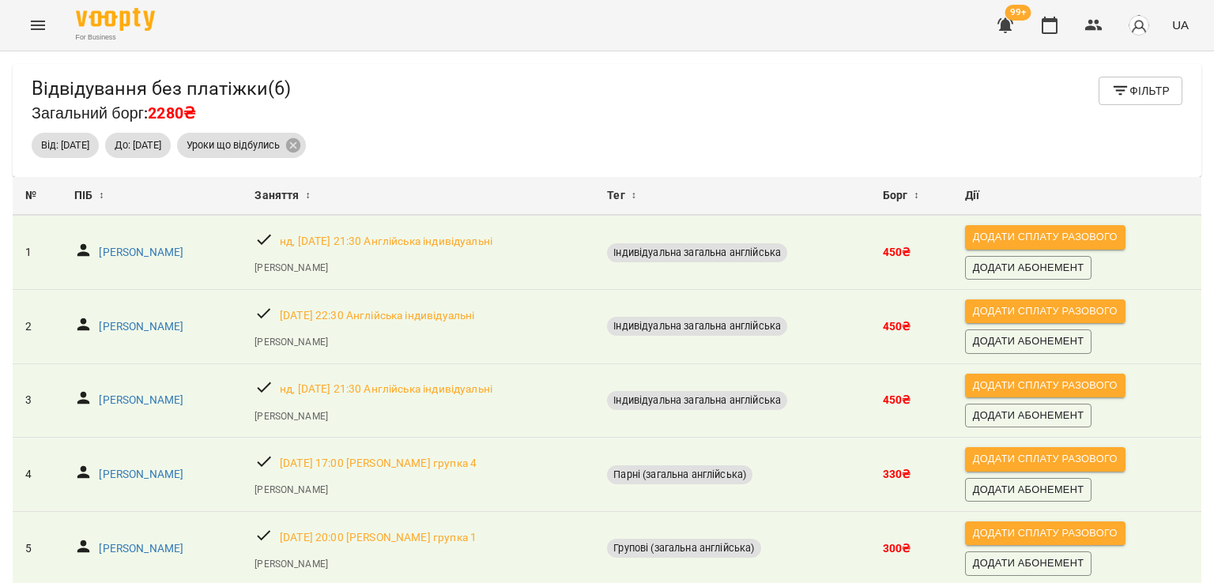
click at [43, 26] on icon "Menu" at bounding box center [37, 25] width 19 height 19
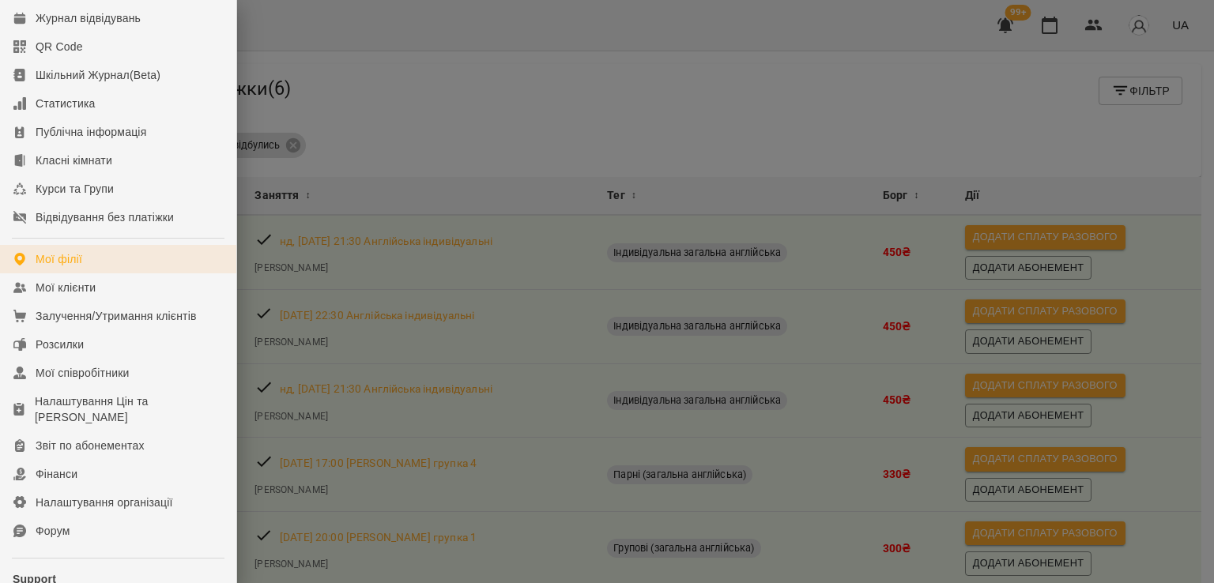
scroll to position [216, 0]
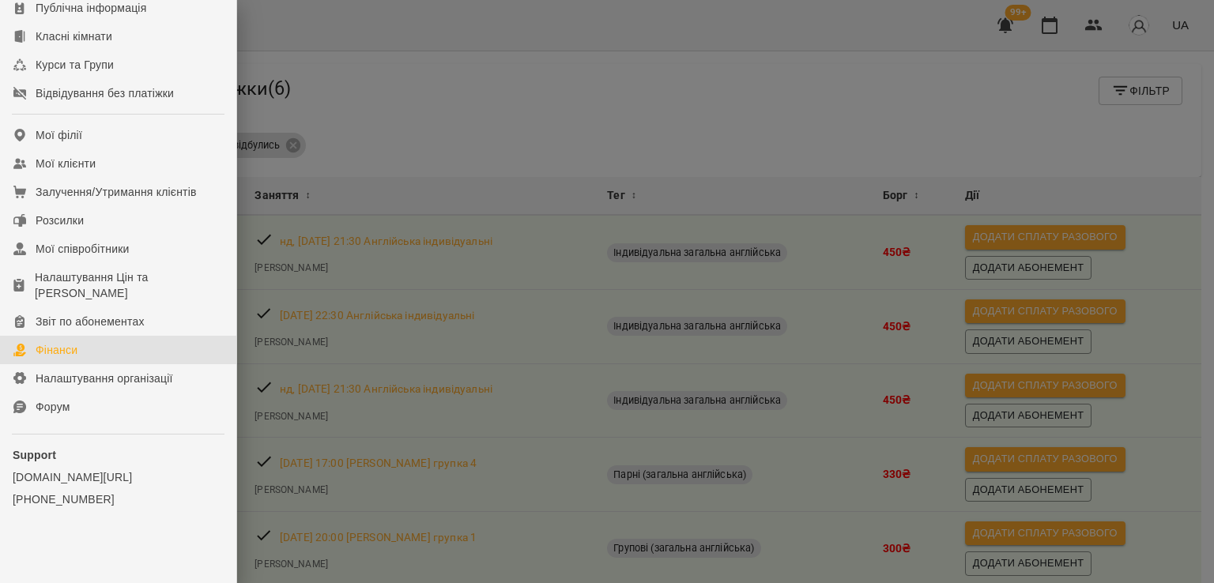
click at [79, 356] on link "Фінанси" at bounding box center [118, 350] width 236 height 28
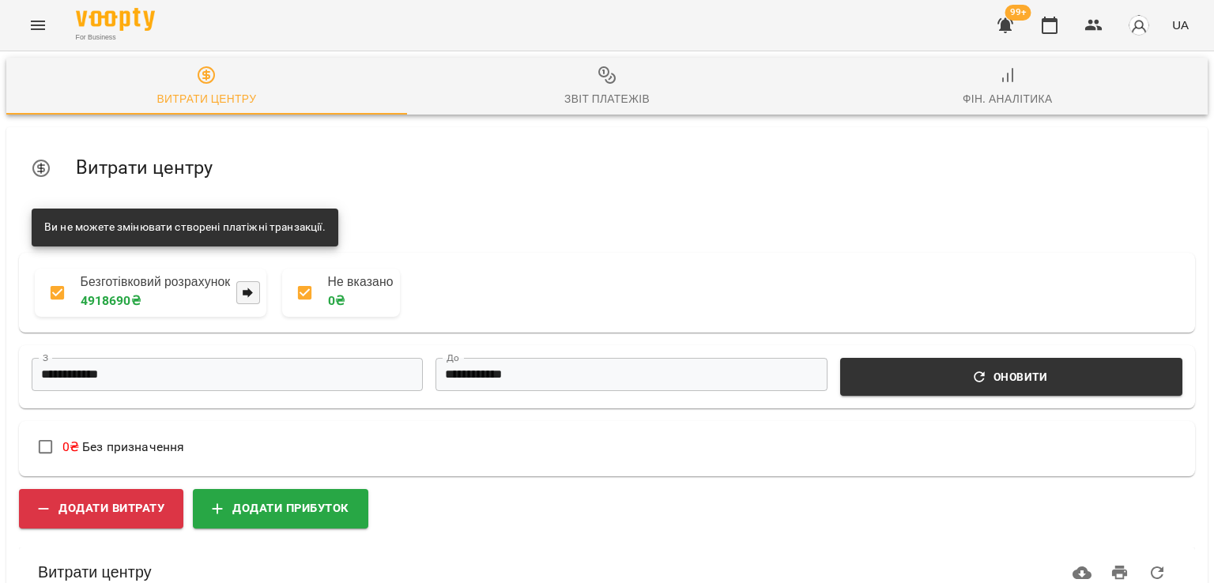
click at [1018, 100] on div "Фін. Аналітика" at bounding box center [1007, 98] width 90 height 19
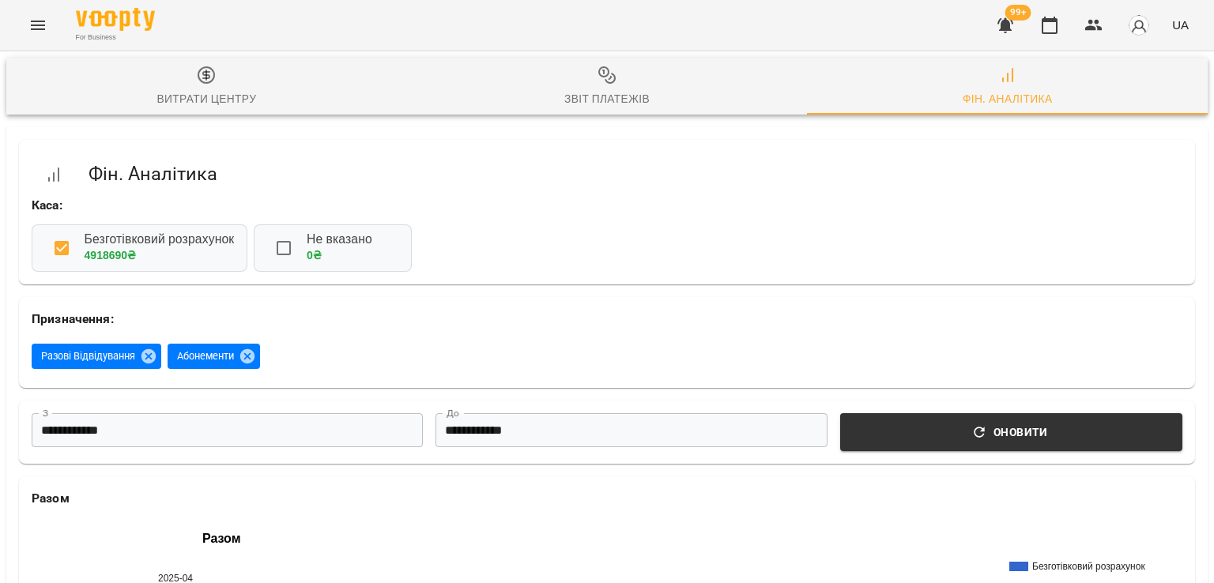
scroll to position [395, 0]
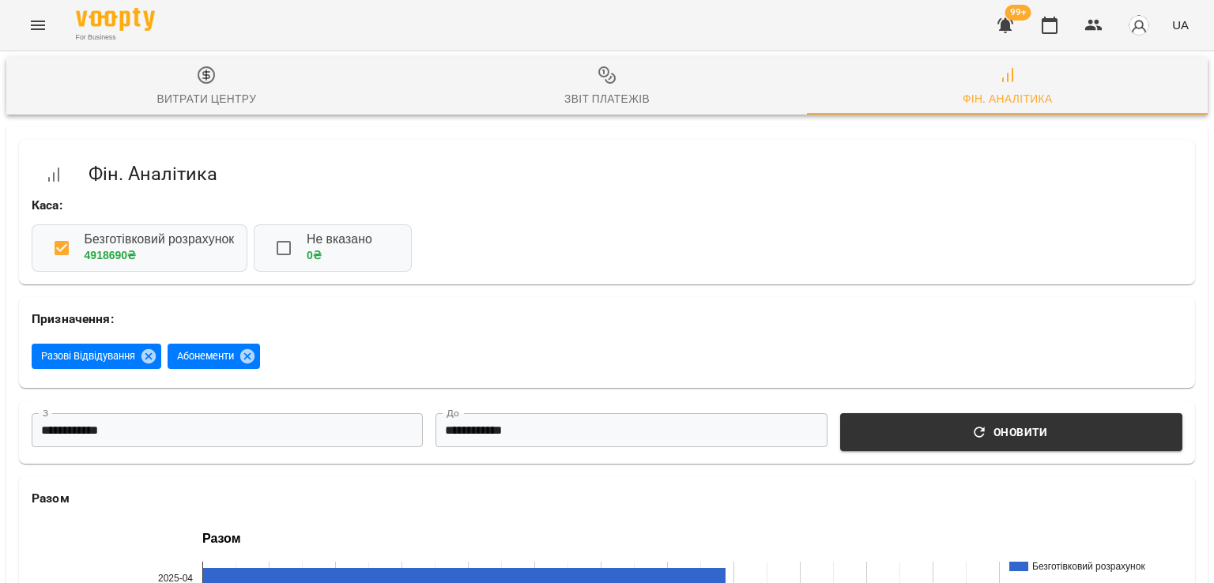
click at [38, 26] on icon "Menu" at bounding box center [37, 25] width 19 height 19
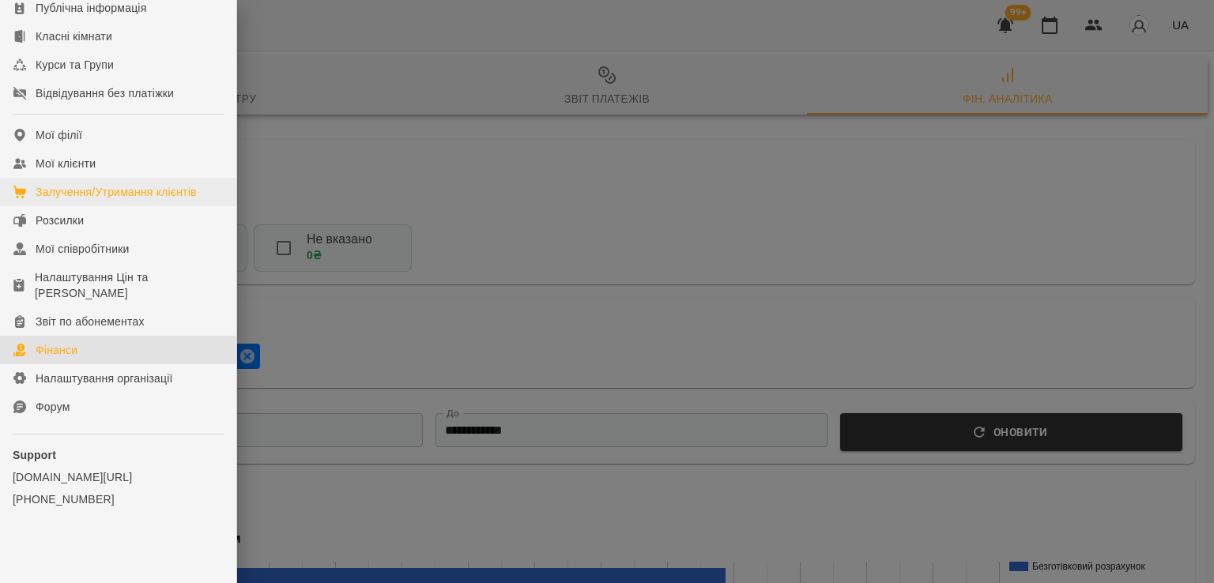
scroll to position [216, 0]
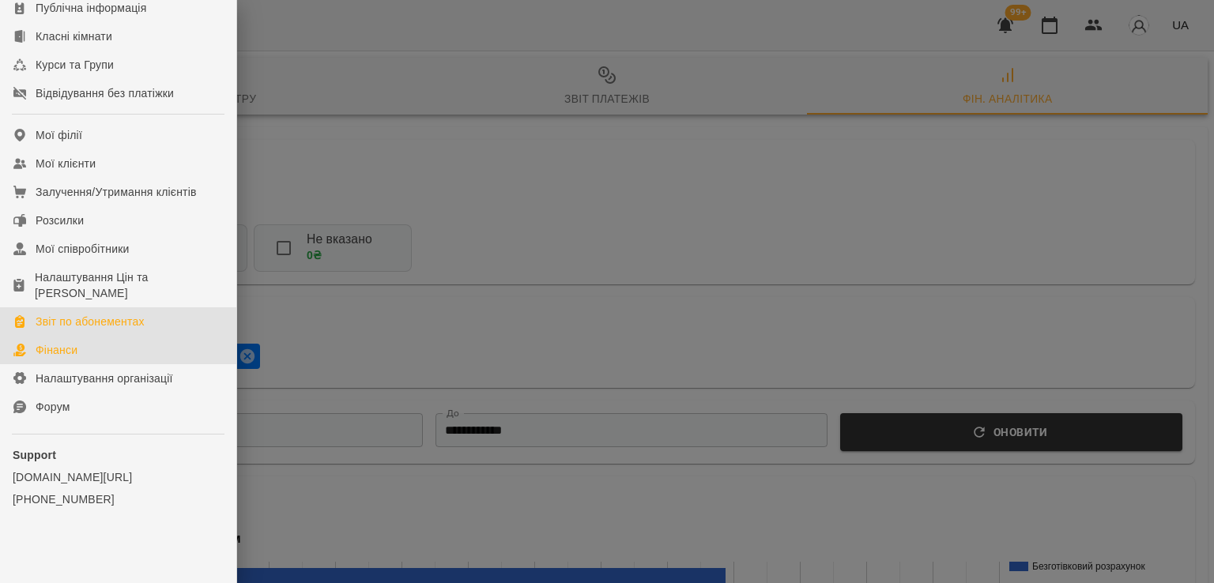
click at [82, 325] on div "Звіт по абонементах" at bounding box center [90, 322] width 109 height 16
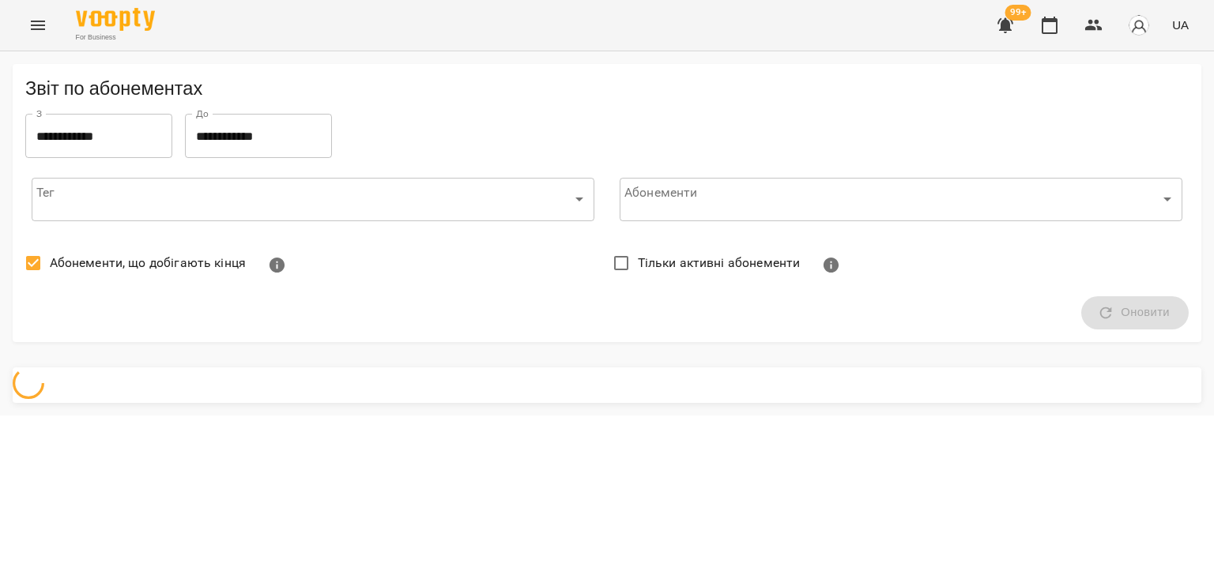
click at [99, 262] on span "Абонементи, що добігають кінця" at bounding box center [148, 263] width 196 height 19
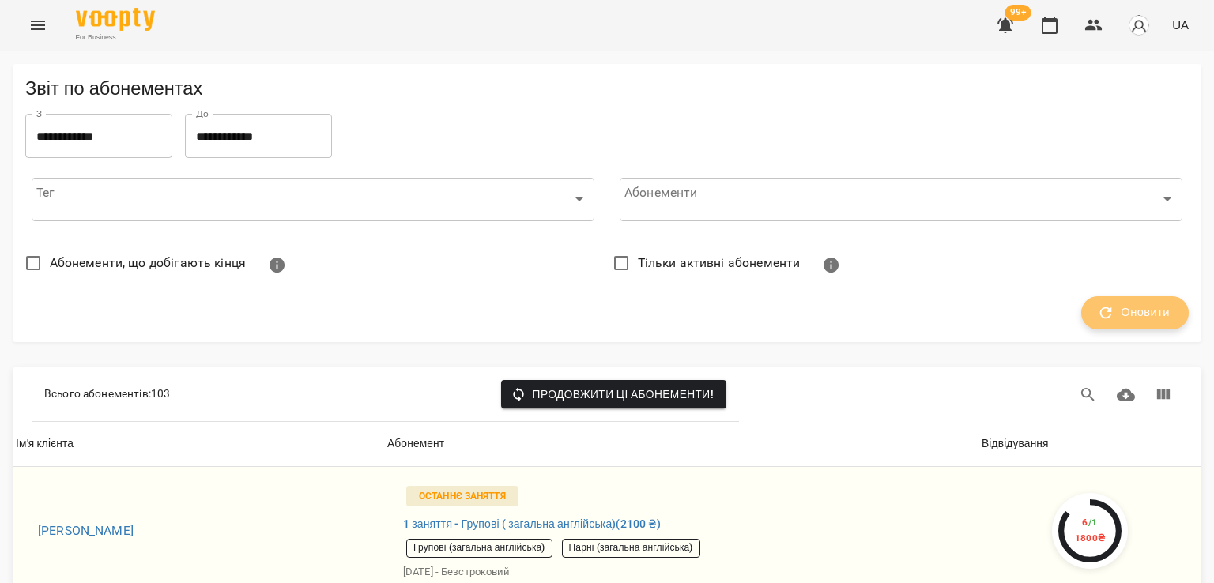
click at [1100, 312] on icon "button" at bounding box center [1105, 312] width 17 height 17
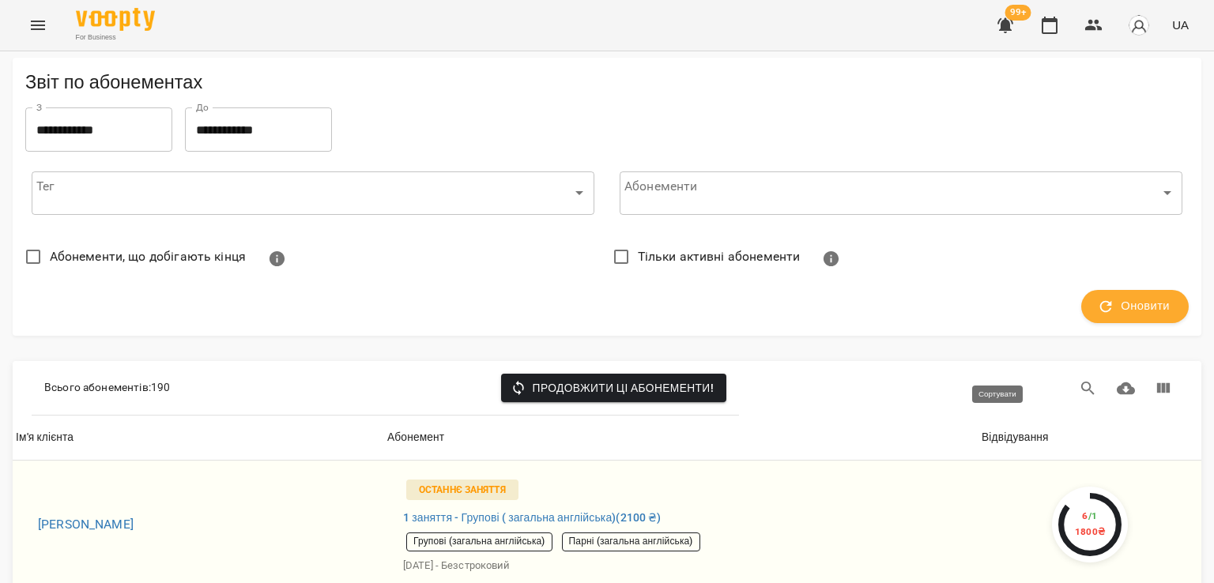
click at [998, 428] on div "Відвідування" at bounding box center [1014, 437] width 67 height 19
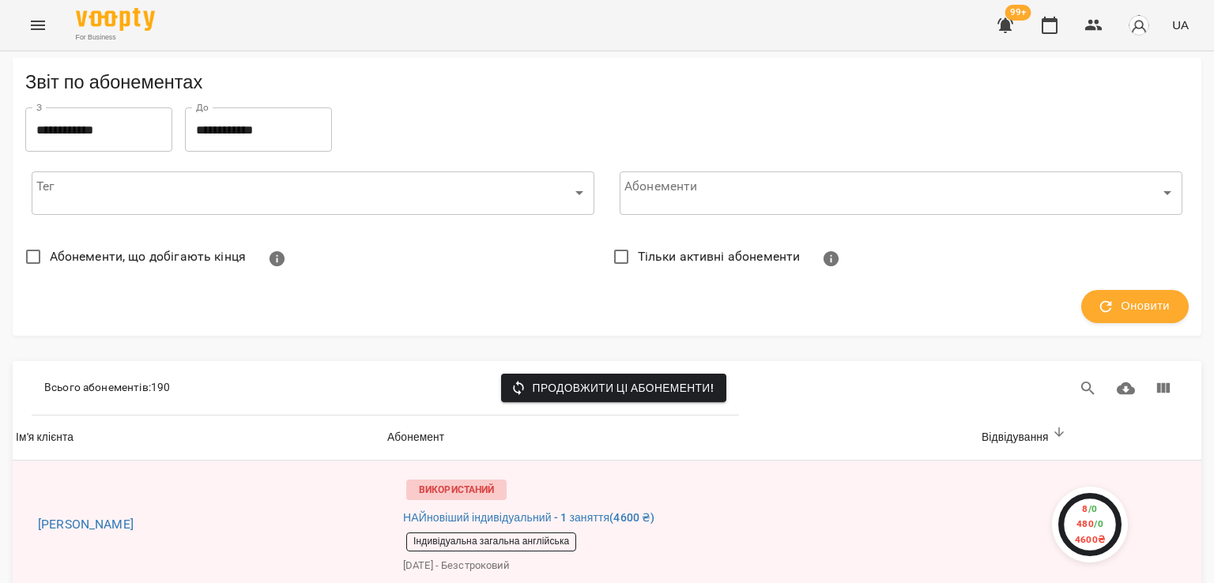
scroll to position [1106, 0]
click at [35, 26] on icon "Menu" at bounding box center [37, 25] width 19 height 19
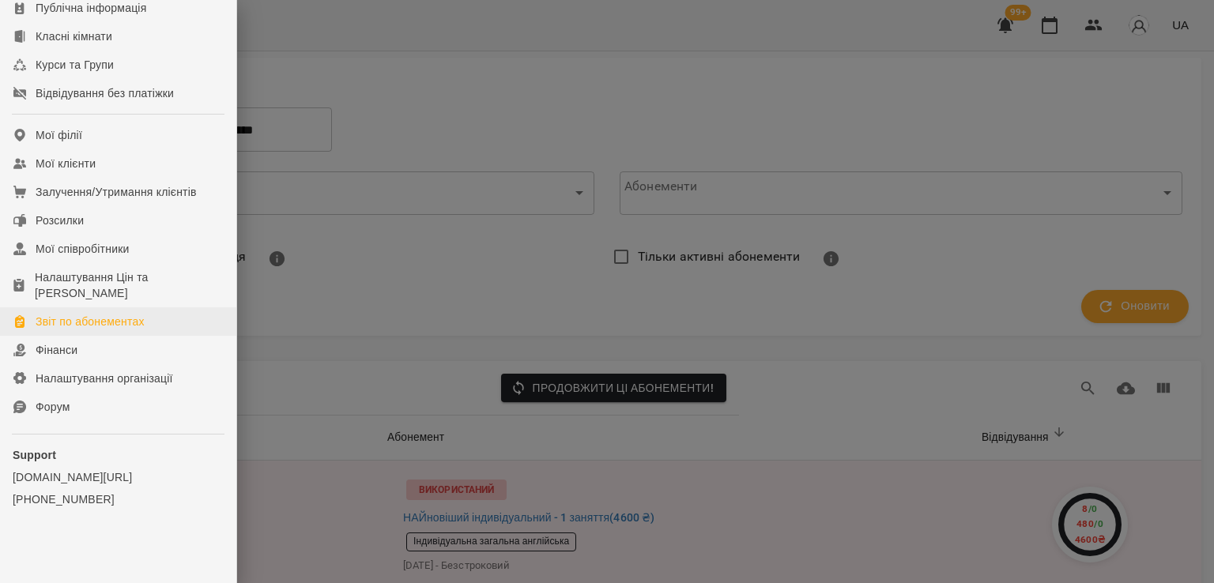
scroll to position [216, 0]
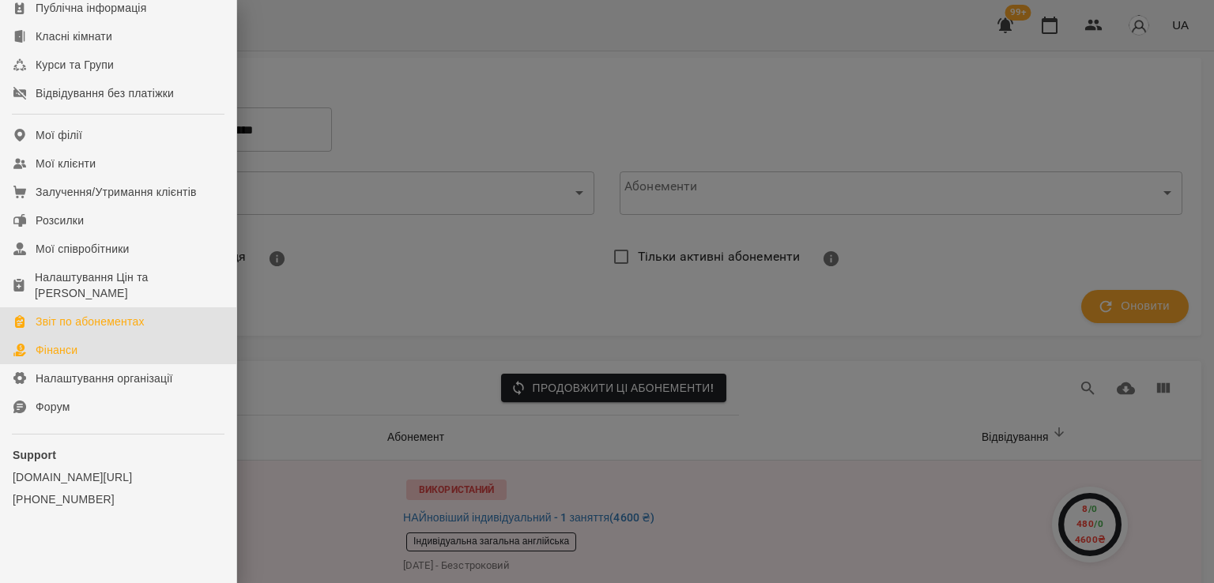
click at [96, 350] on link "Фінанси" at bounding box center [118, 350] width 236 height 28
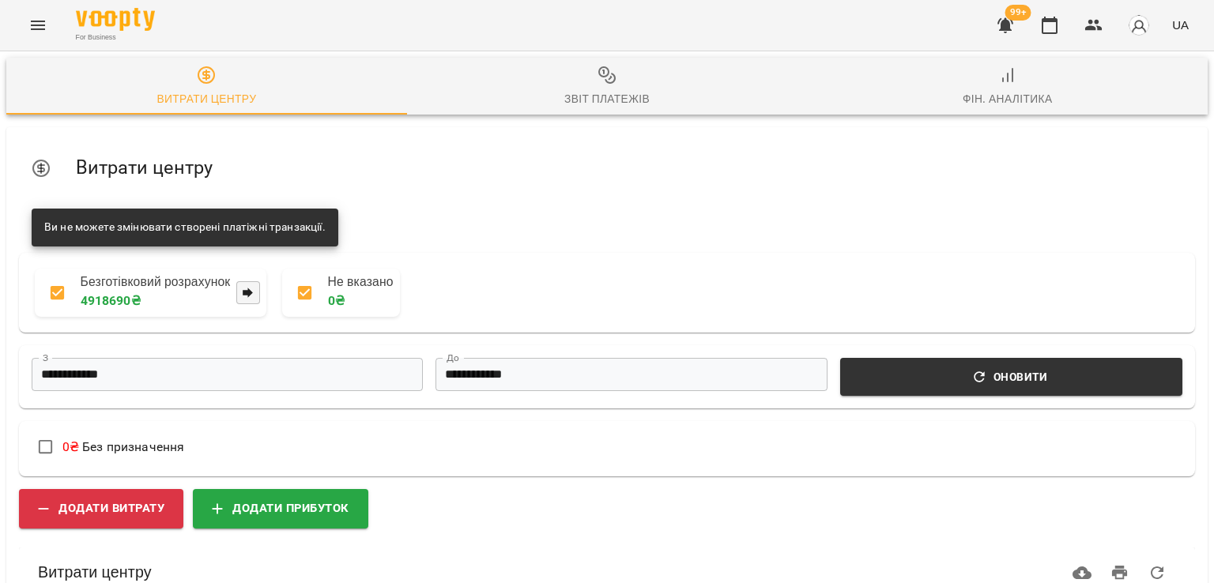
click at [976, 96] on div "Фін. Аналітика" at bounding box center [1007, 98] width 90 height 19
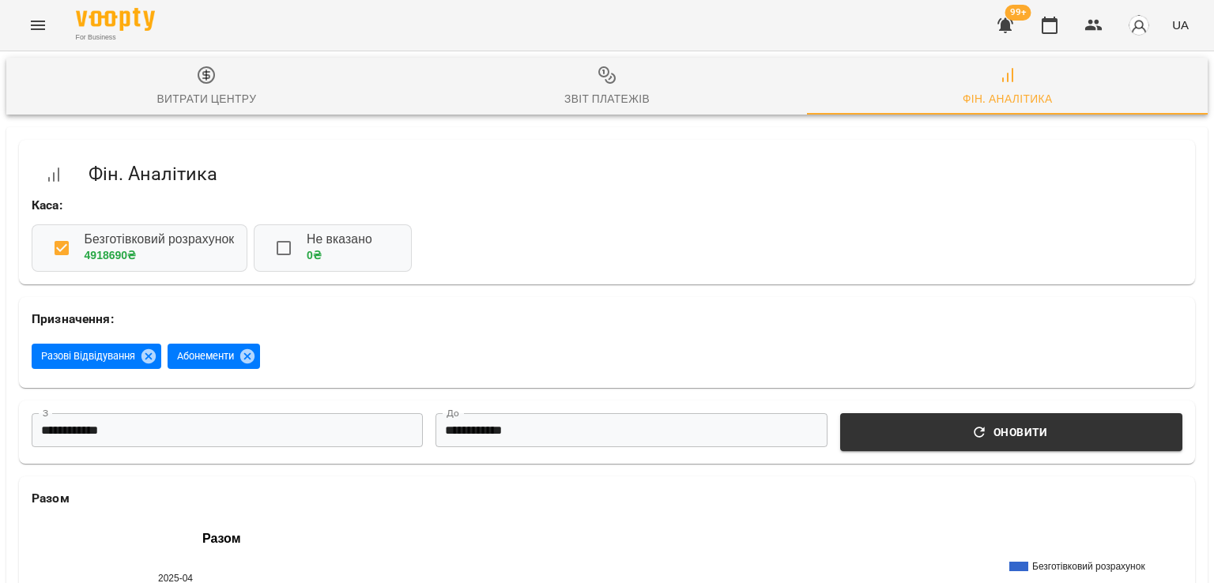
scroll to position [395, 0]
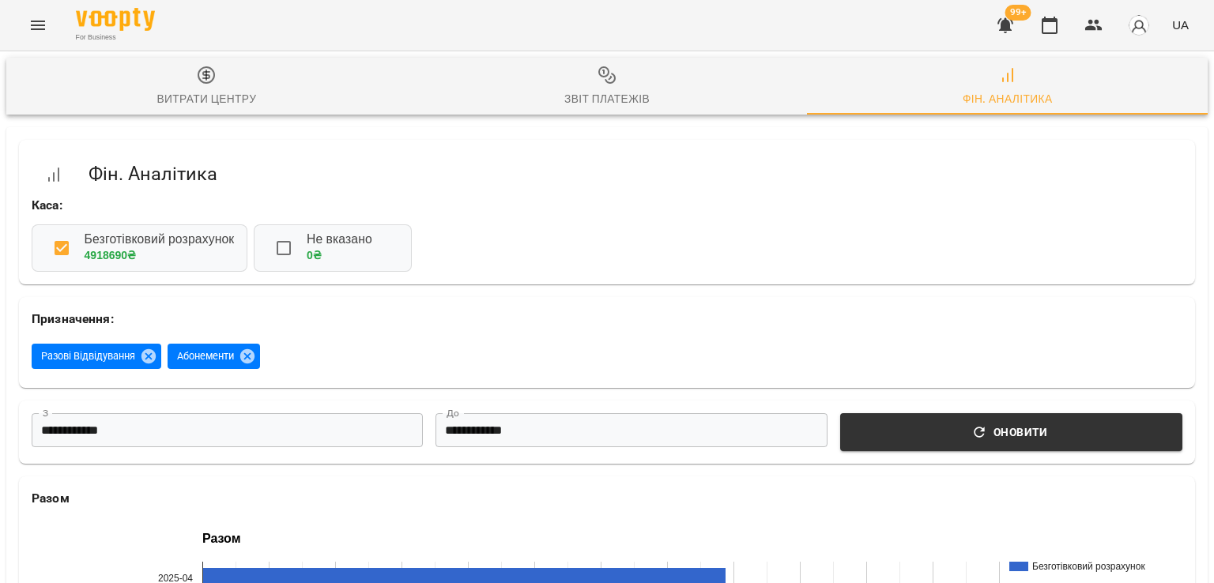
click at [44, 25] on icon "Menu" at bounding box center [38, 25] width 14 height 9
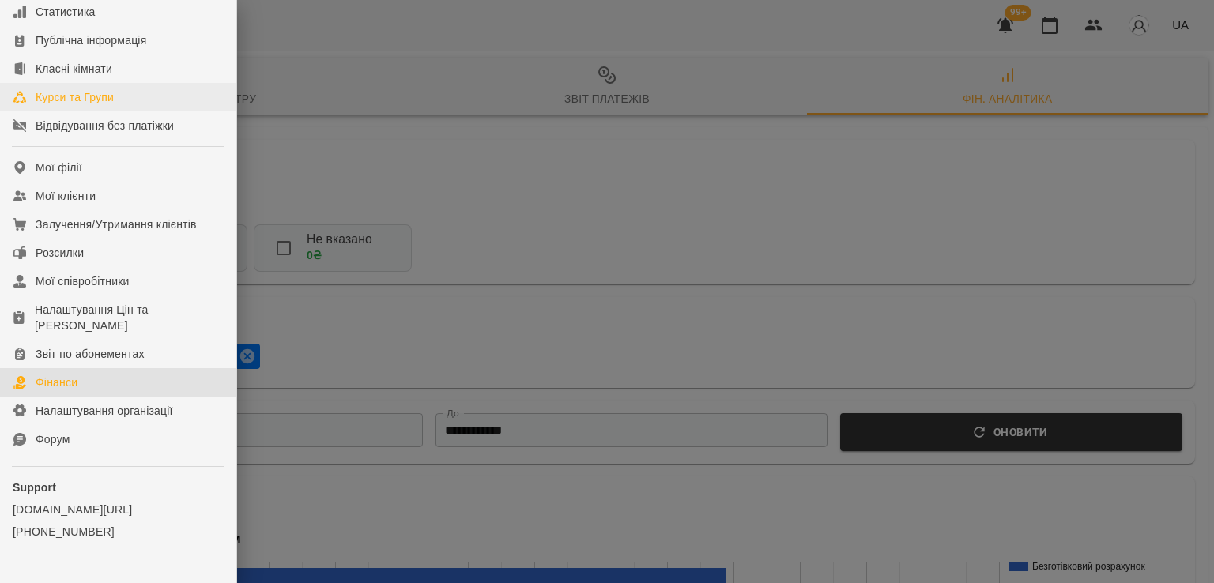
scroll to position [158, 0]
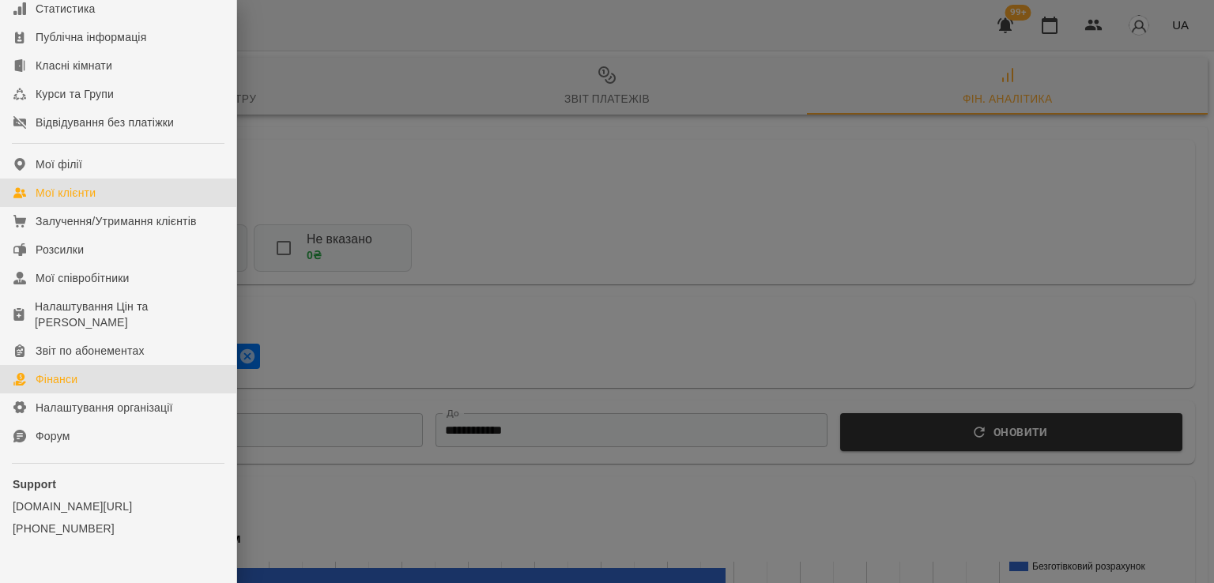
click at [86, 201] on div "Мої клієнти" at bounding box center [66, 193] width 60 height 16
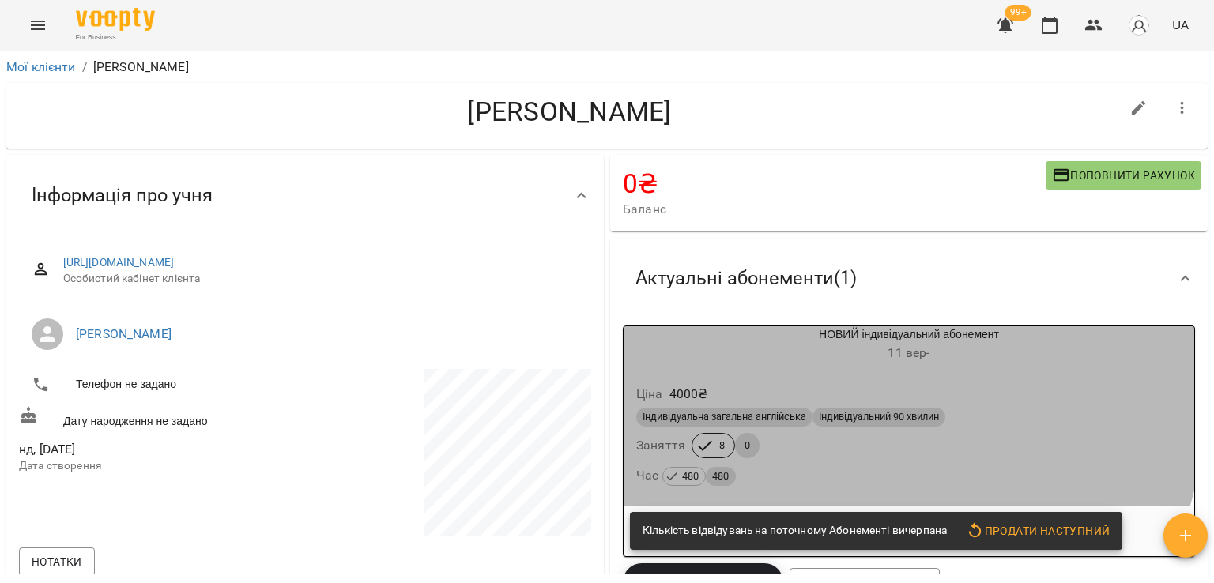
click at [739, 377] on div "Ціна 4000 ₴ Індивідуальна загальна англійська Індивідуальний 90 хвилин Заняття …" at bounding box center [908, 438] width 570 height 135
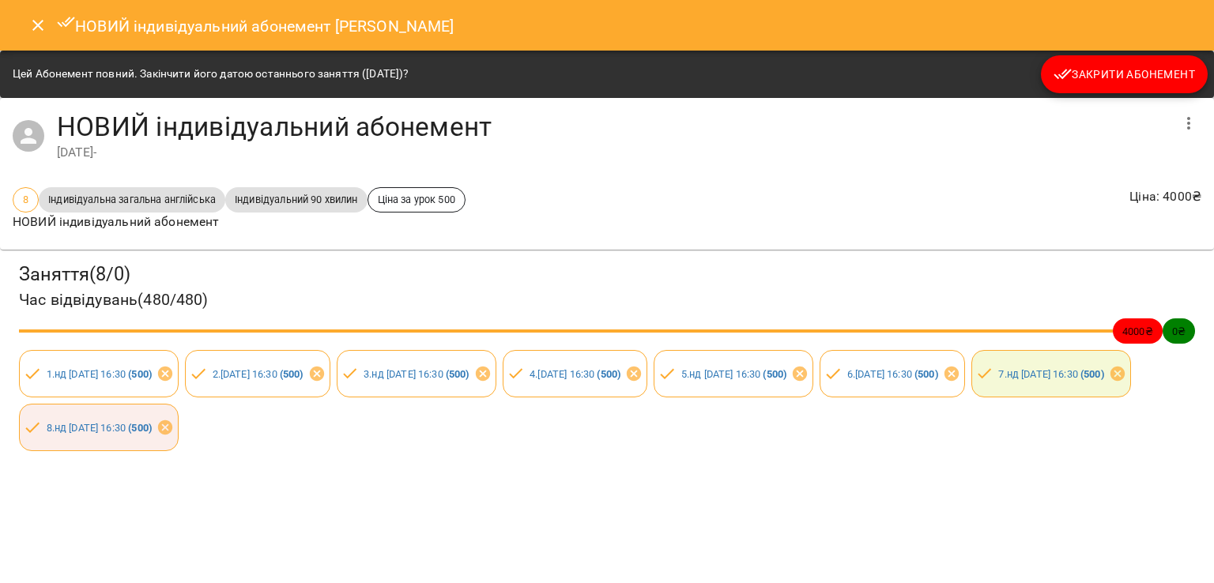
click at [1092, 70] on span "Закрити Абонемент" at bounding box center [1123, 74] width 141 height 19
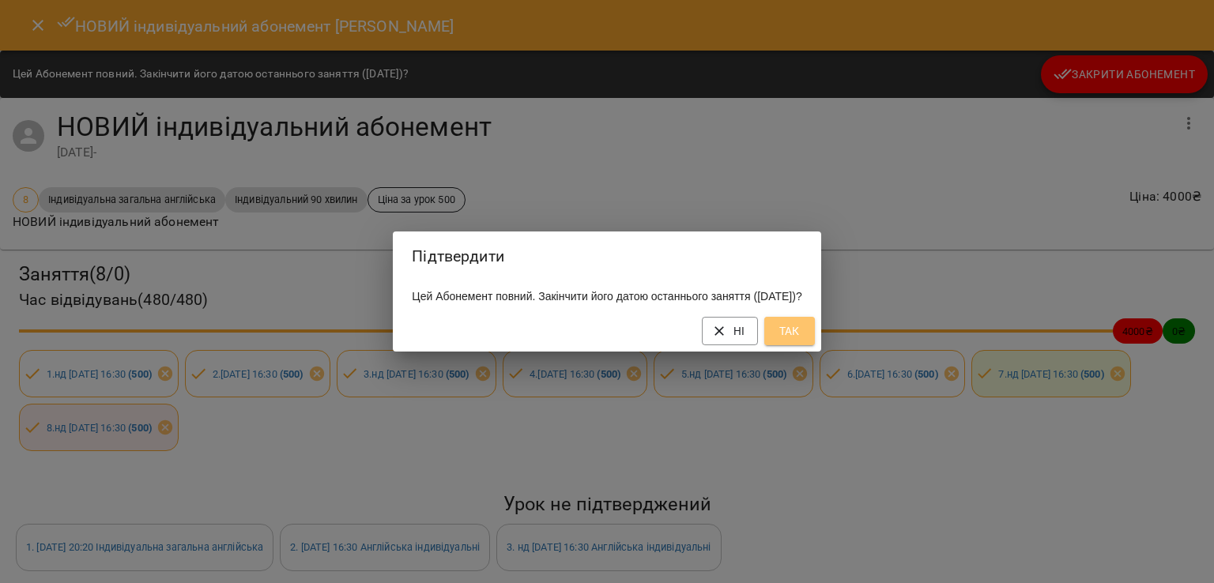
click at [802, 340] on span "Так" at bounding box center [789, 331] width 25 height 19
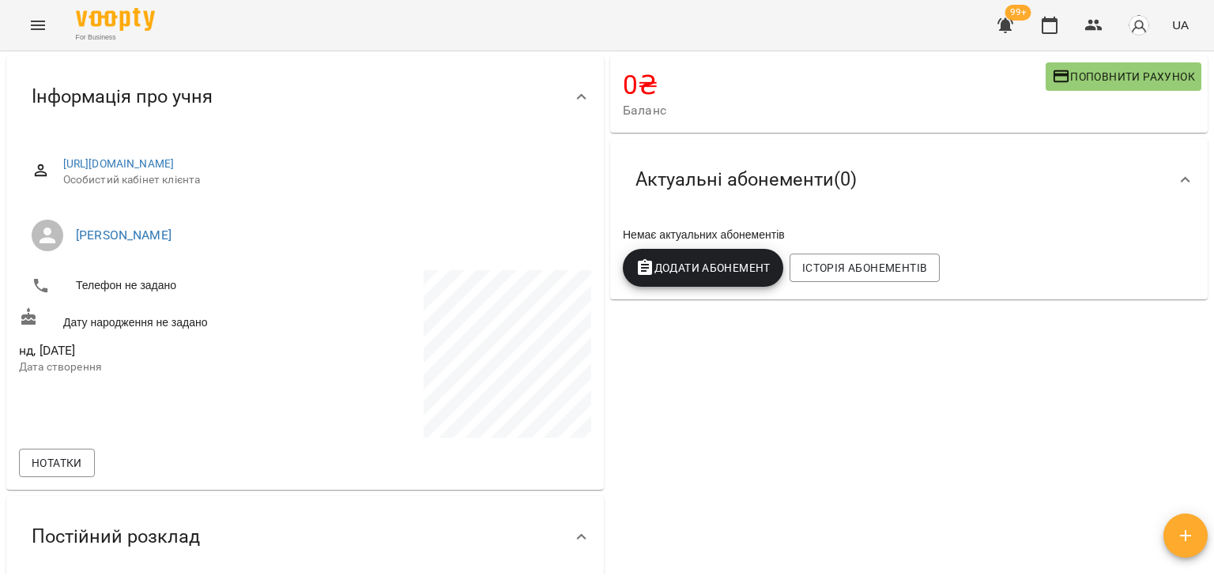
scroll to position [79, 0]
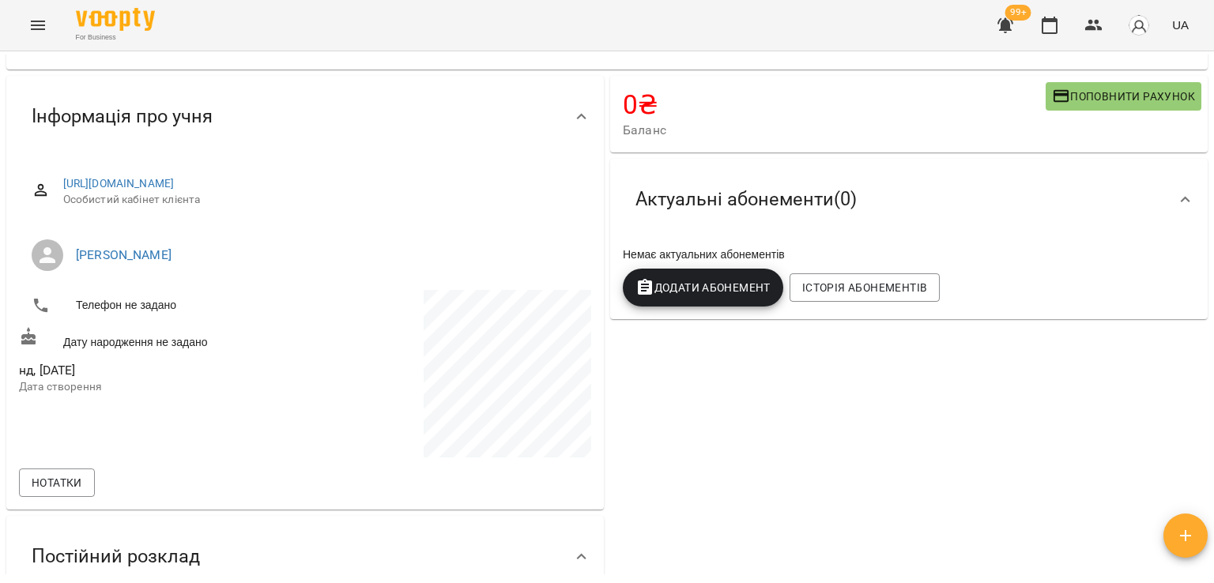
click at [727, 289] on span "Додати Абонемент" at bounding box center [702, 287] width 135 height 19
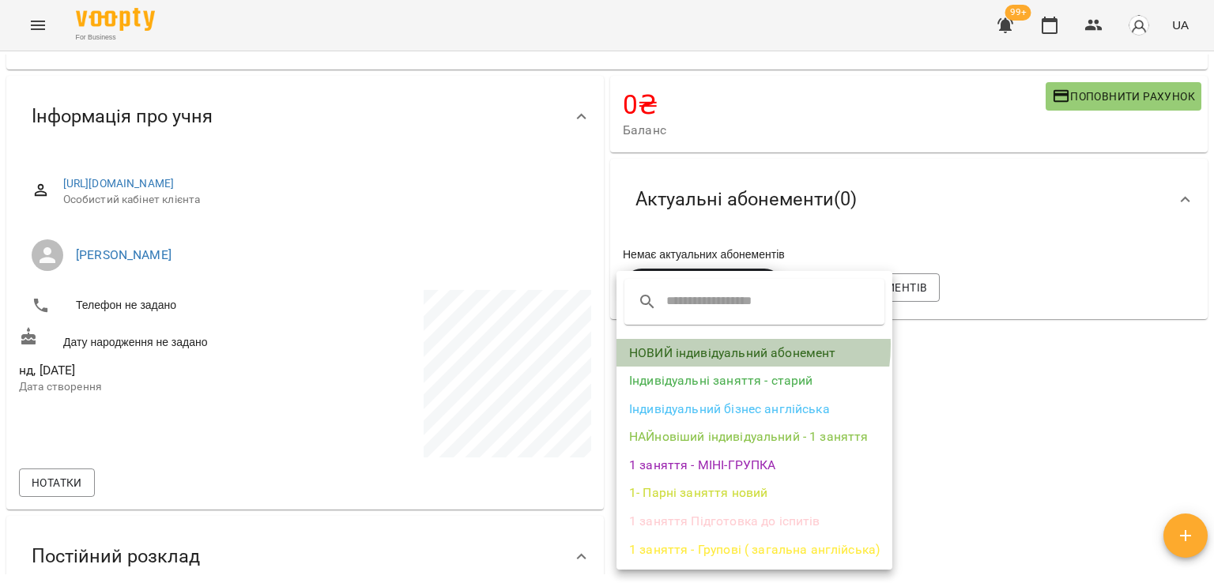
click at [728, 345] on li "НОВИЙ індивідуальний абонемент" at bounding box center [754, 353] width 276 height 28
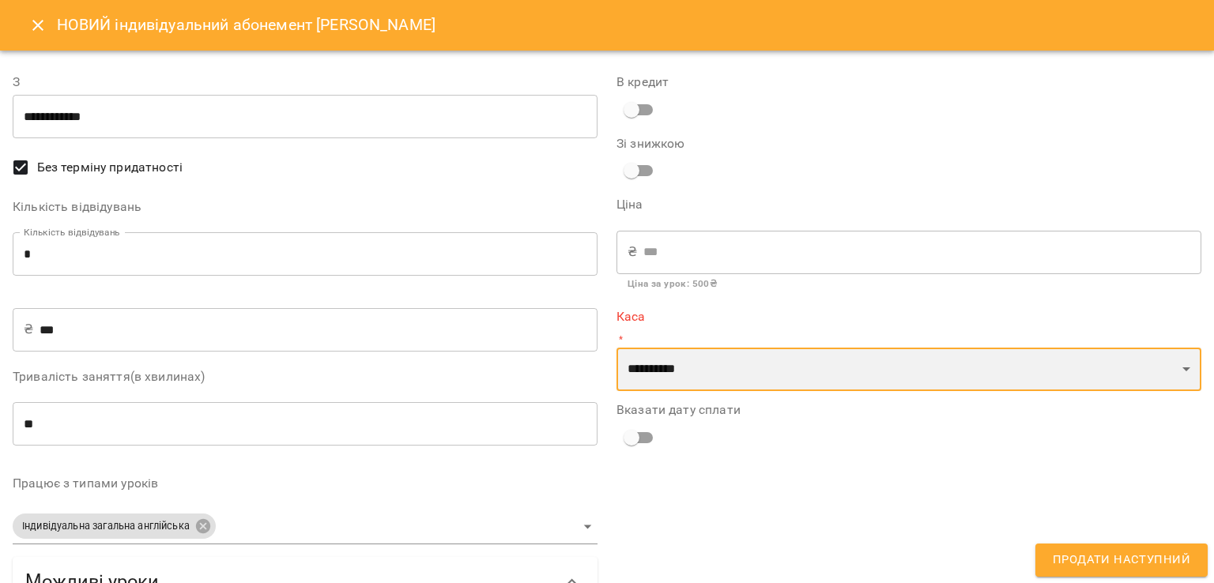
drag, startPoint x: 724, startPoint y: 367, endPoint x: 724, endPoint y: 389, distance: 21.3
click at [724, 367] on select "**********" at bounding box center [908, 370] width 585 height 44
select select "****"
click at [616, 348] on select "**********" at bounding box center [908, 370] width 585 height 44
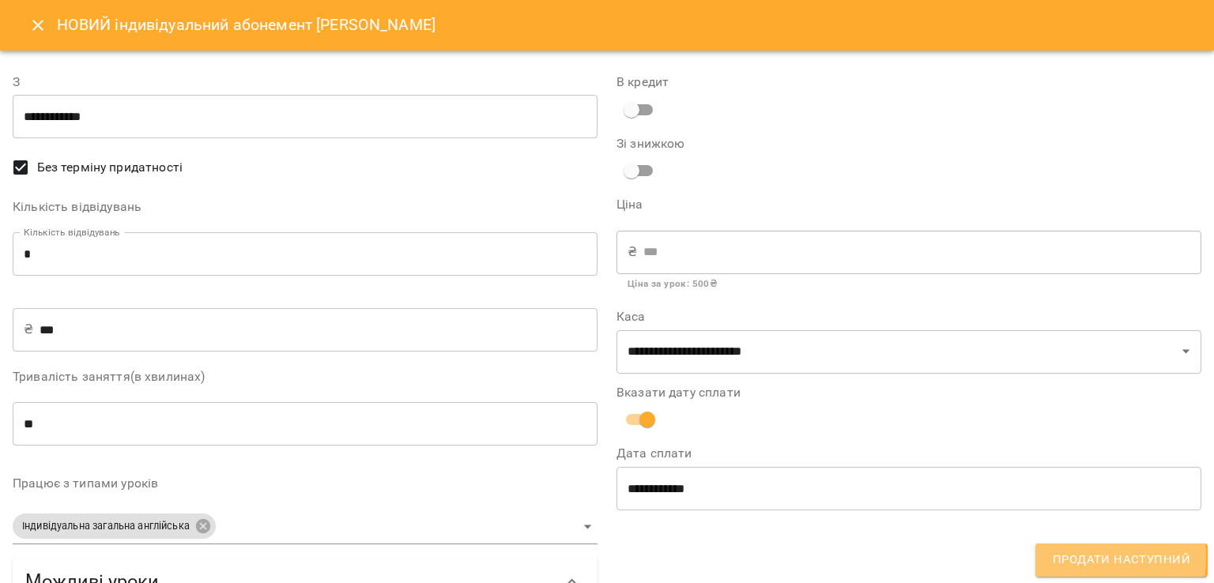
click at [1071, 558] on span "Продати наступний" at bounding box center [1120, 560] width 137 height 21
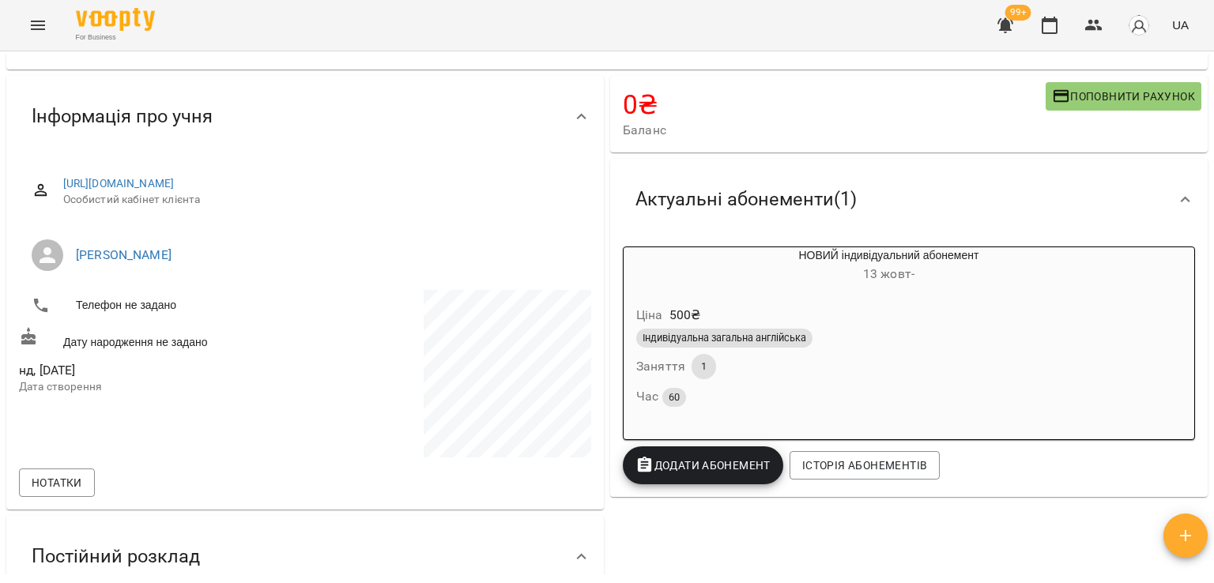
scroll to position [0, 0]
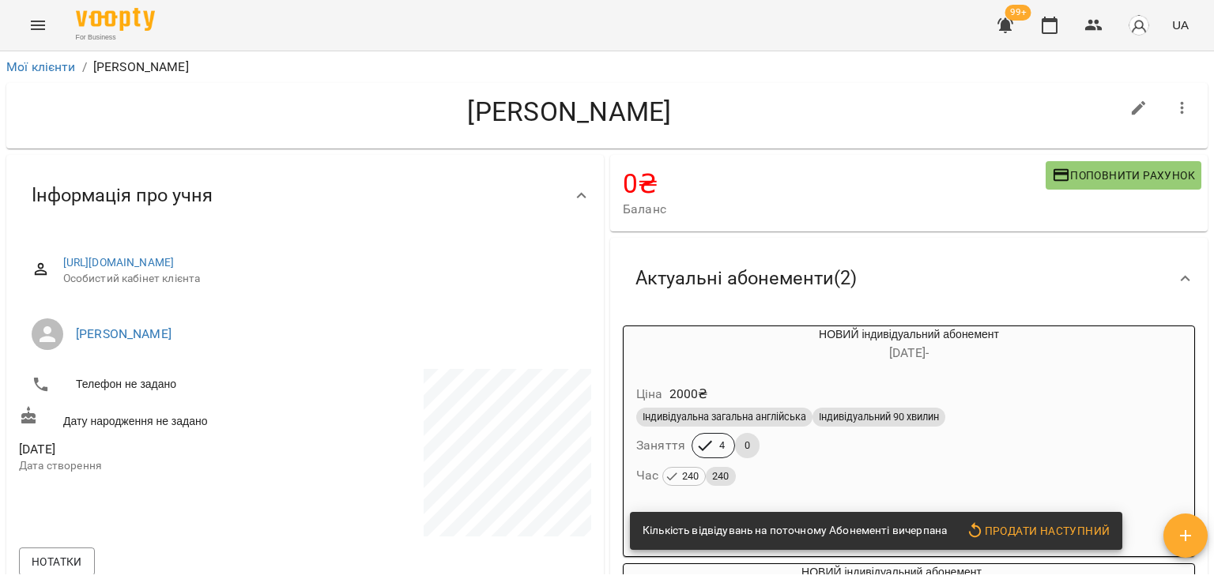
scroll to position [237, 0]
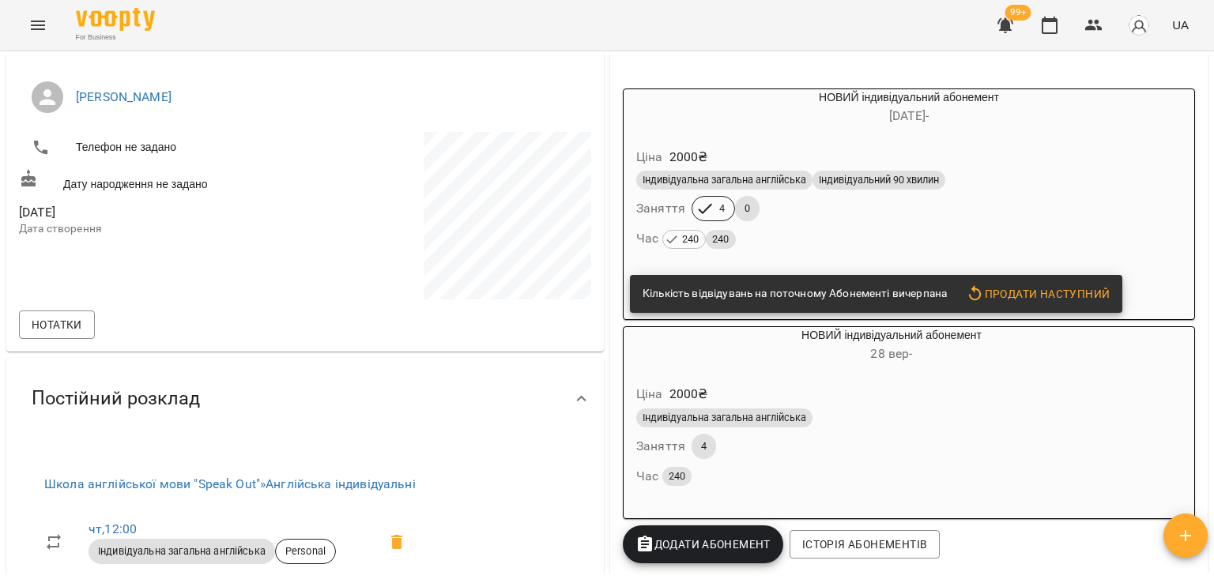
click at [850, 186] on span "Індивідуальний 90 хвилин" at bounding box center [878, 180] width 133 height 14
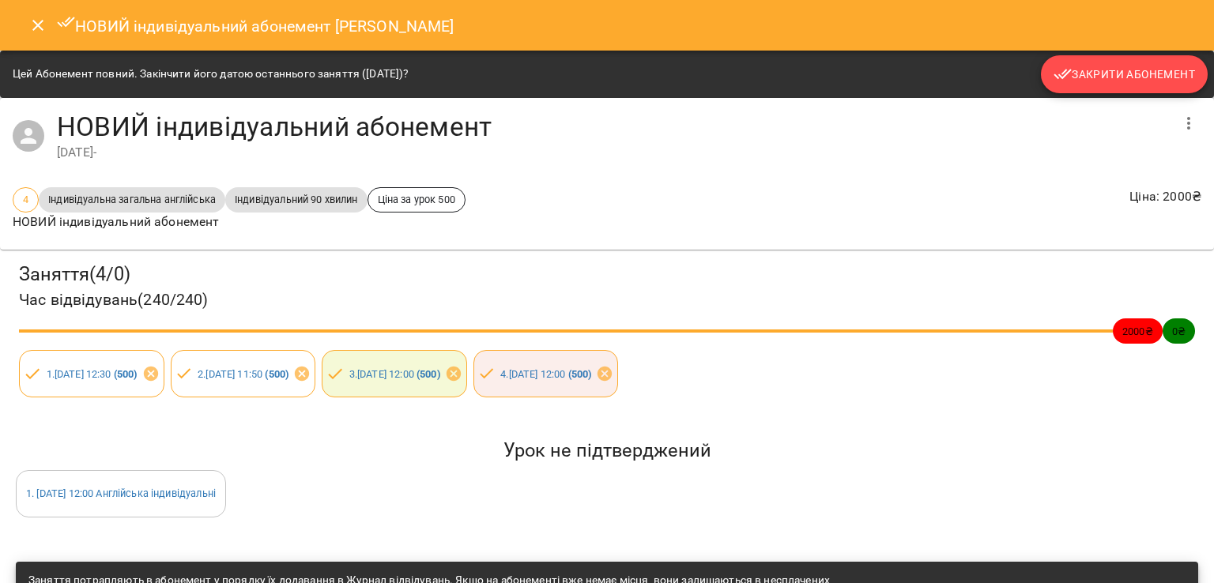
click at [1079, 86] on button "Закрити Абонемент" at bounding box center [1123, 74] width 167 height 38
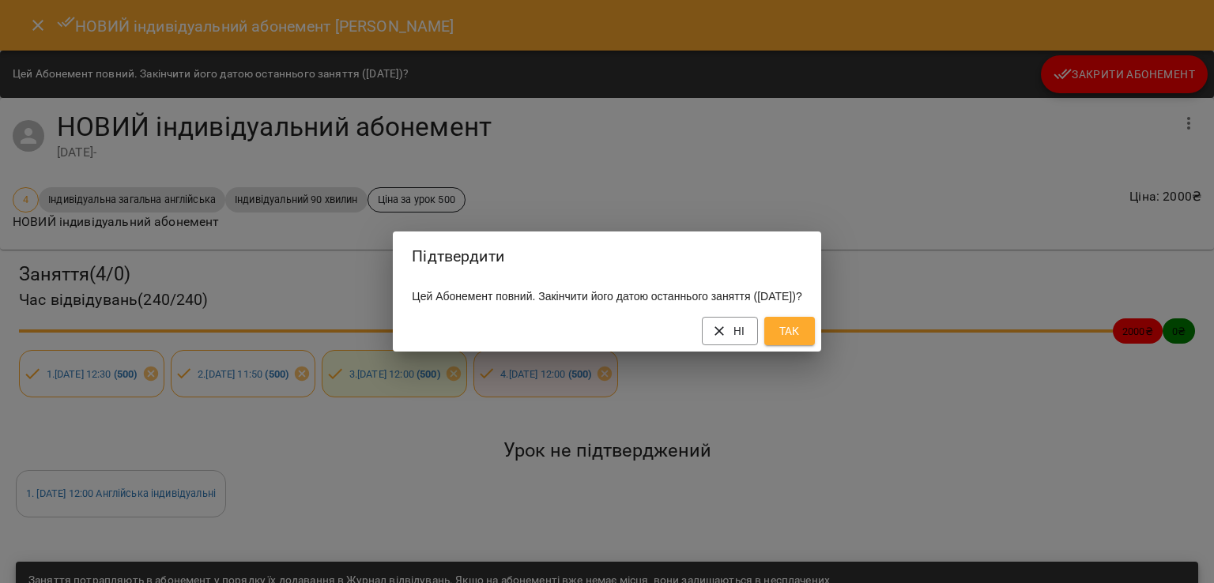
click at [802, 341] on span "Так" at bounding box center [789, 331] width 25 height 19
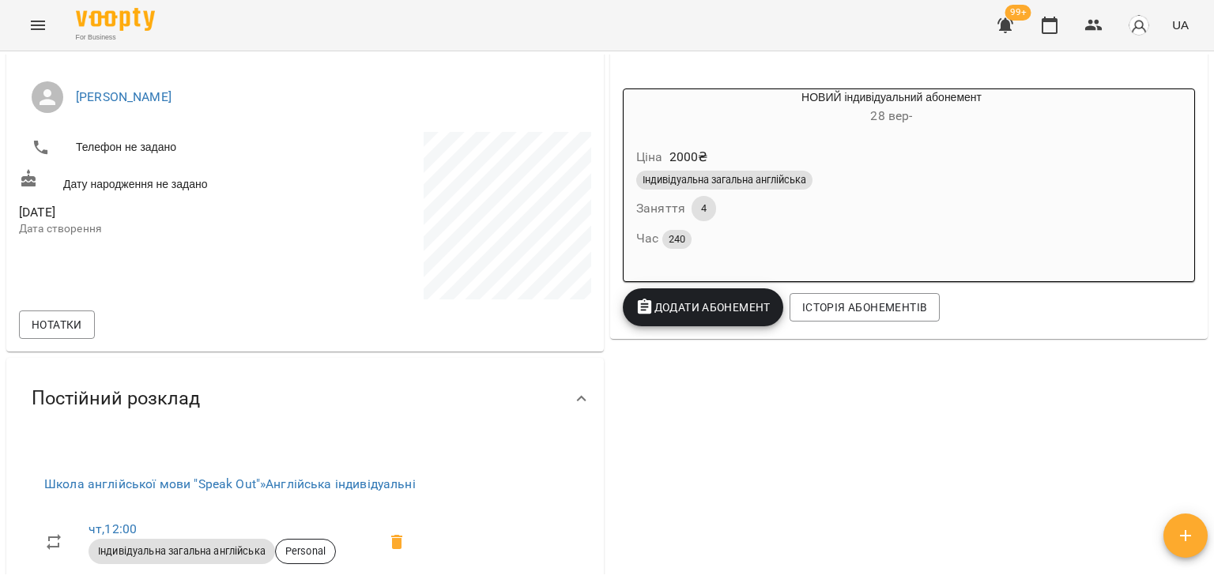
scroll to position [0, 0]
